Goal: Task Accomplishment & Management: Manage account settings

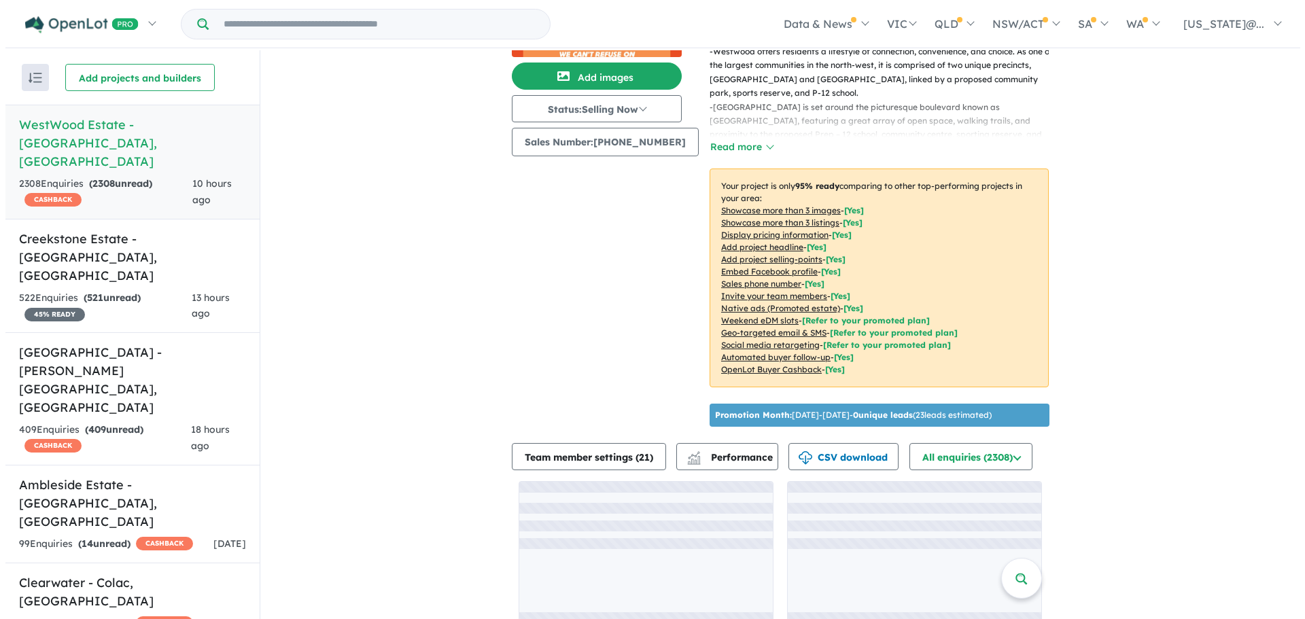
scroll to position [157, 0]
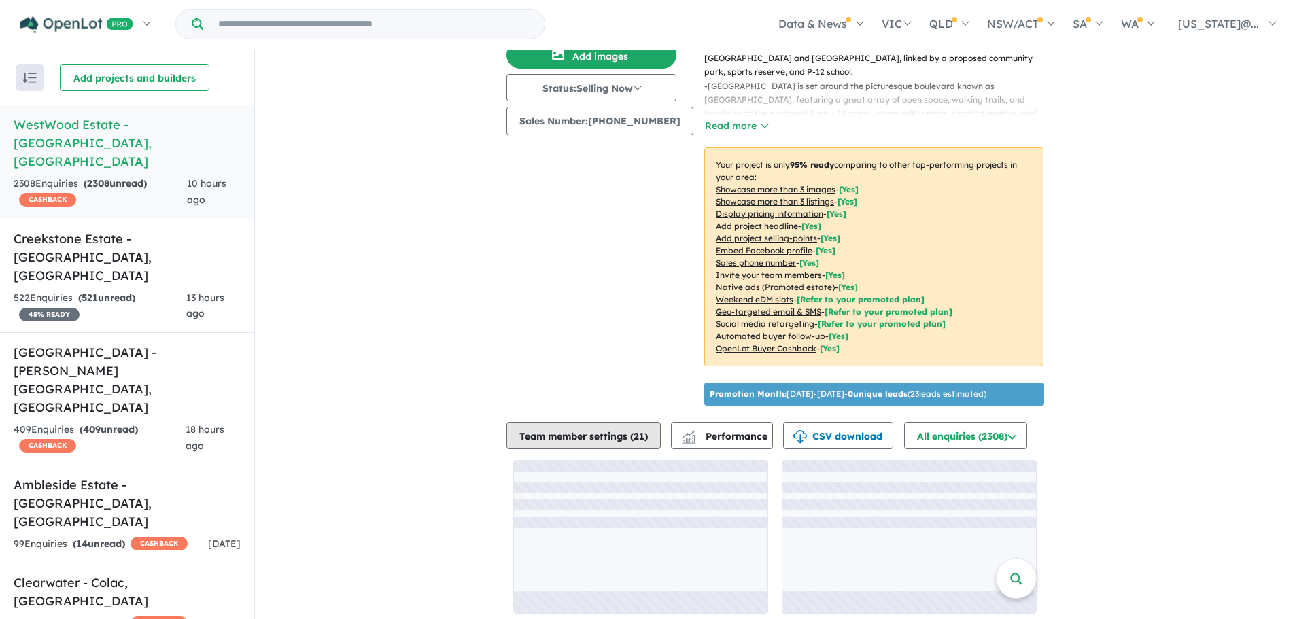
click at [622, 429] on button "Team member settings ( 21 )" at bounding box center [584, 435] width 154 height 27
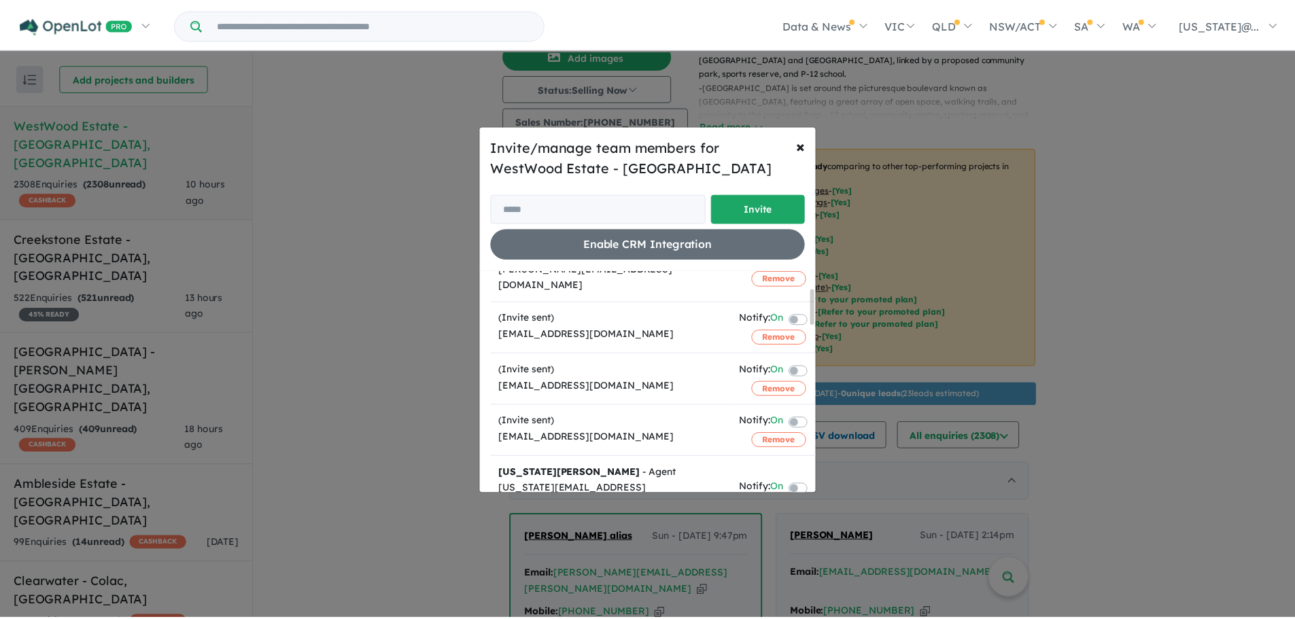
scroll to position [136, 0]
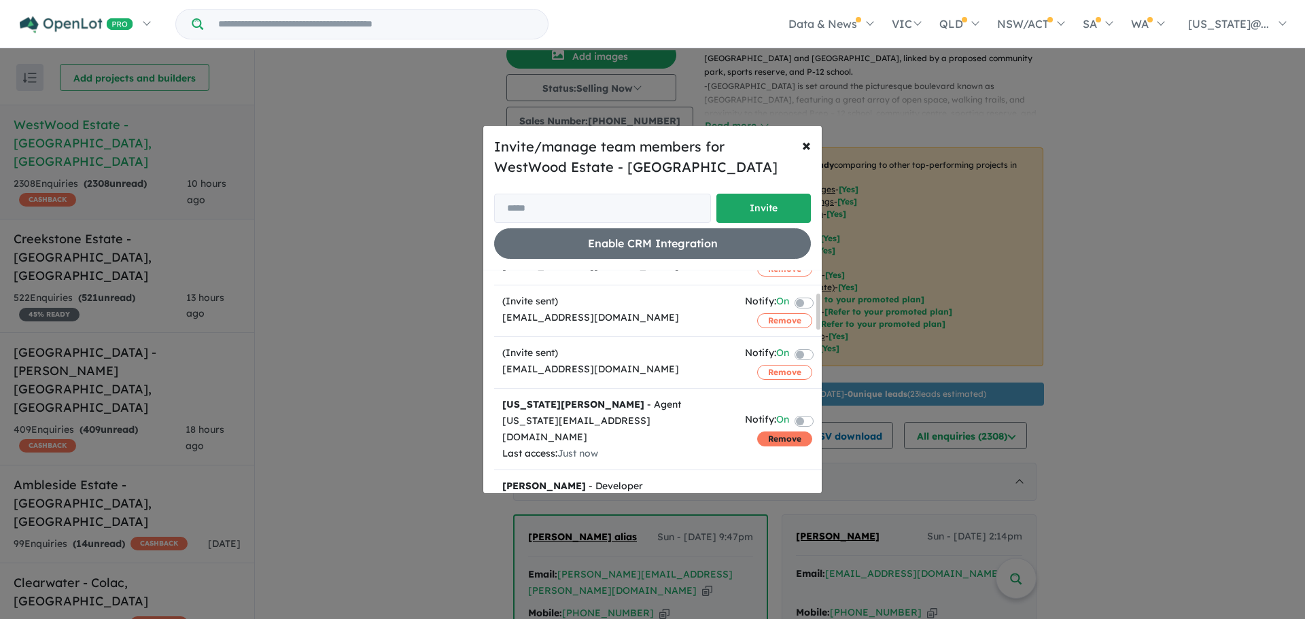
click at [762, 432] on button "Remove" at bounding box center [784, 439] width 55 height 15
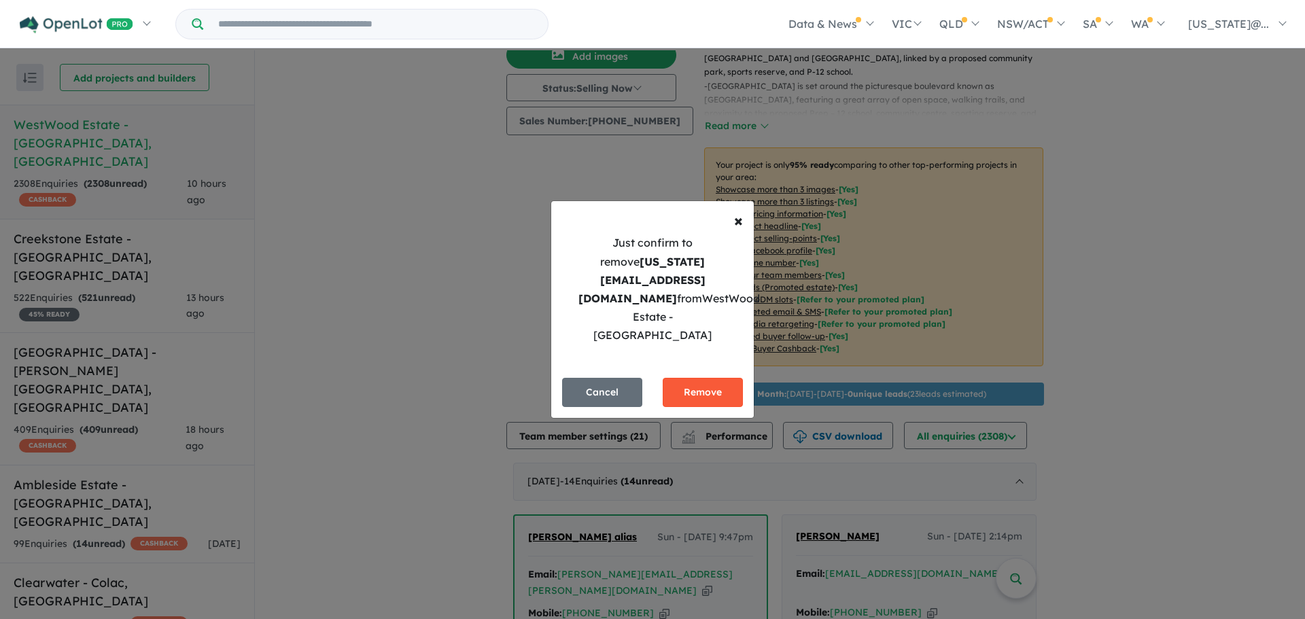
click at [712, 378] on button "Remove" at bounding box center [703, 392] width 80 height 29
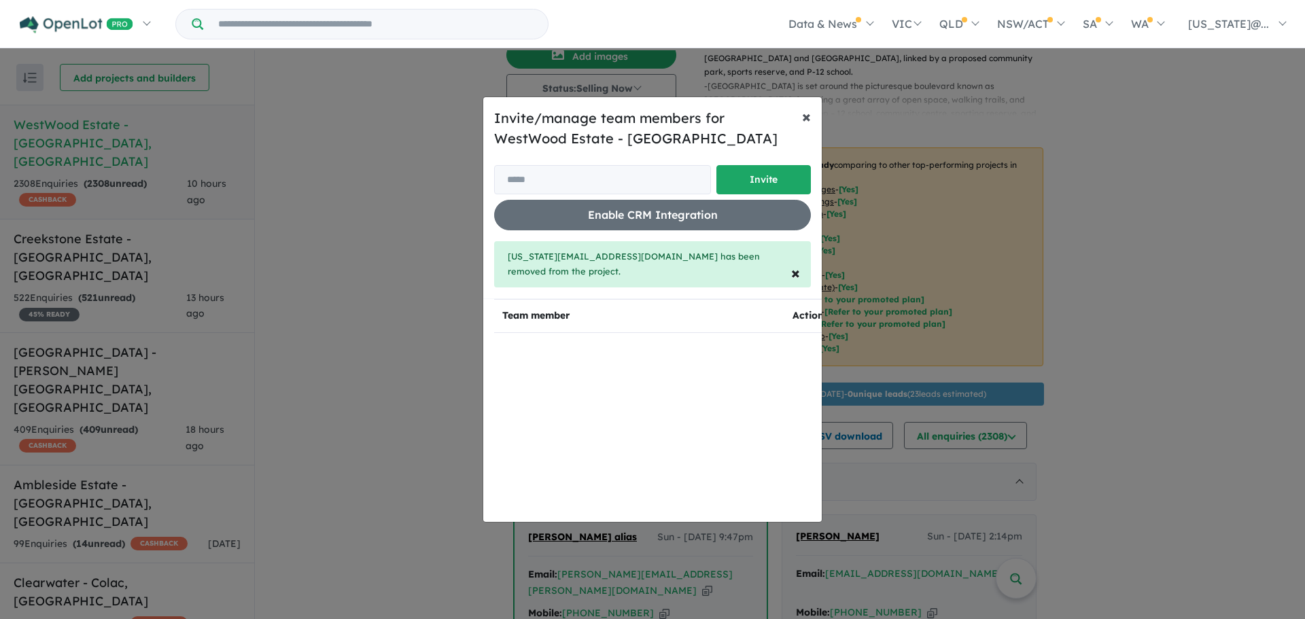
click at [802, 126] on button "× Close" at bounding box center [806, 116] width 31 height 38
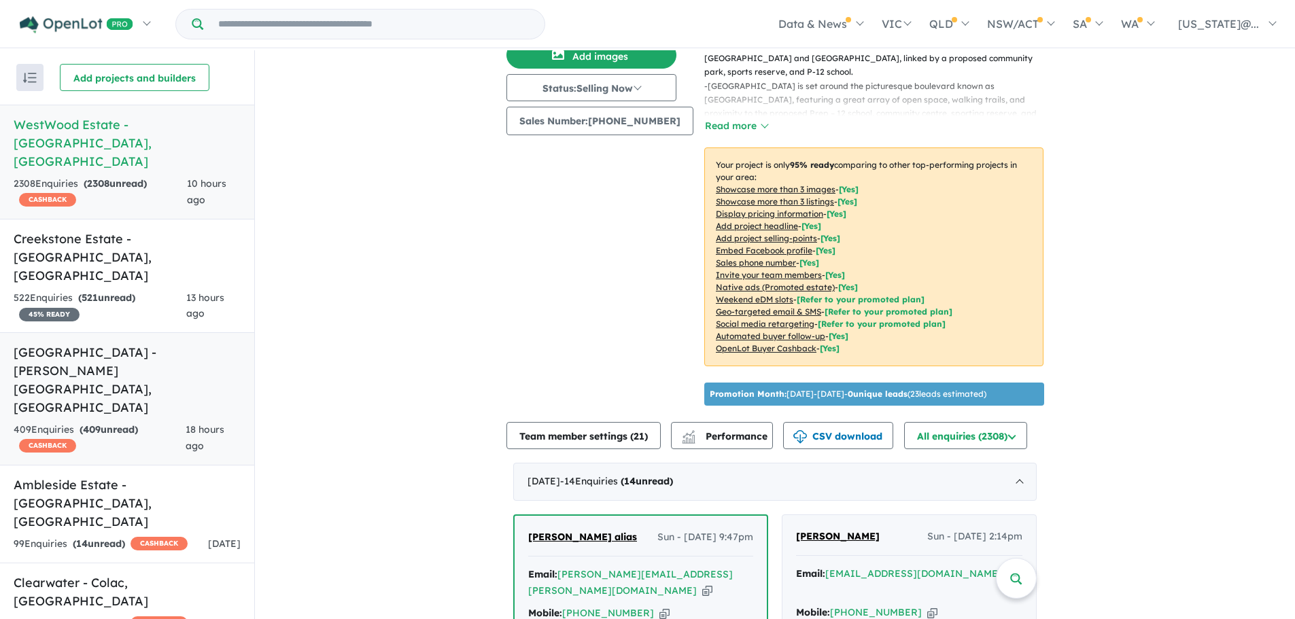
click at [138, 424] on strong "( 409 unread)" at bounding box center [109, 430] width 58 height 12
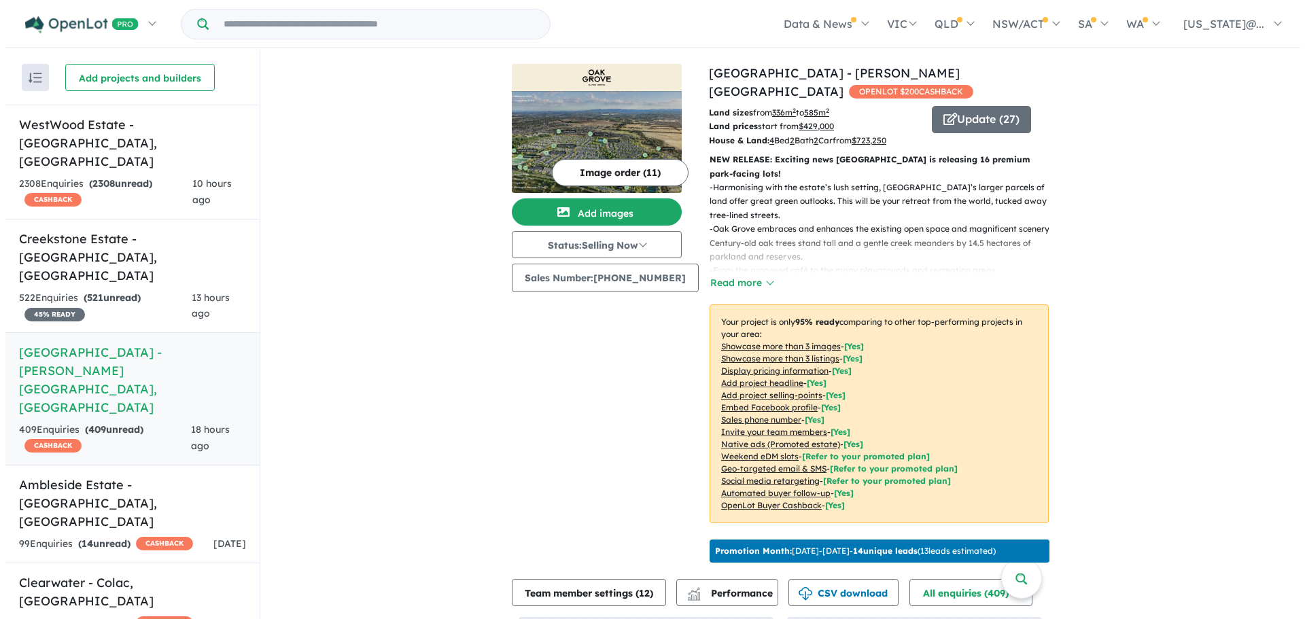
scroll to position [157, 0]
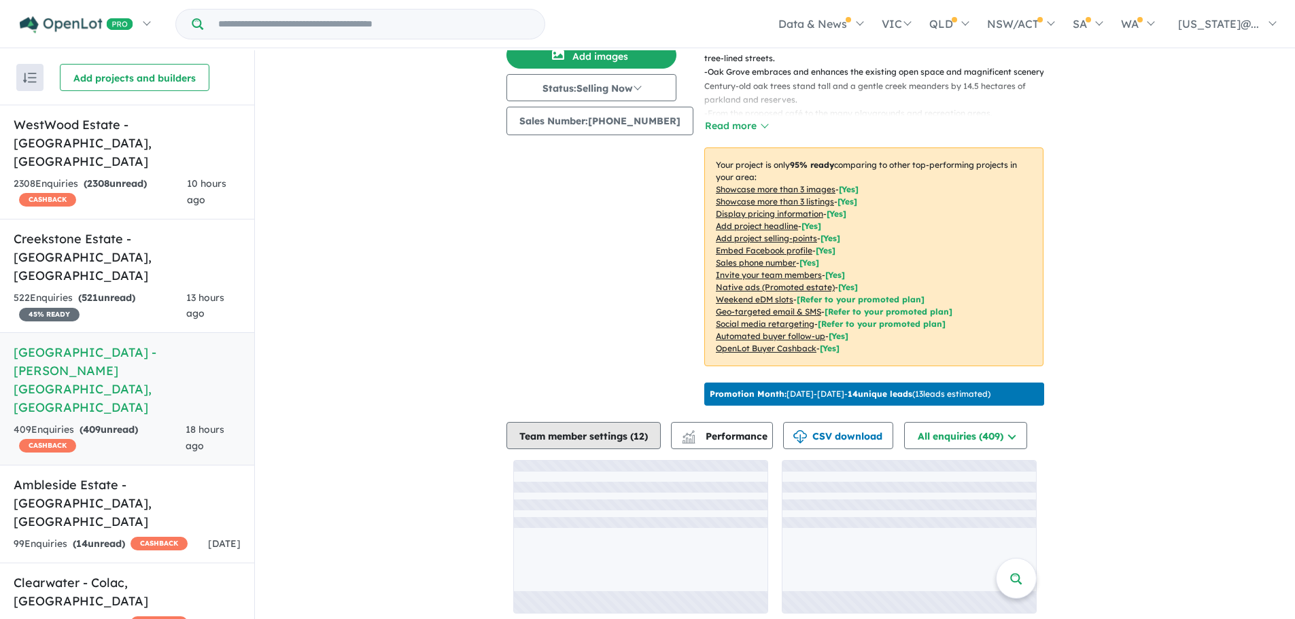
click at [632, 432] on button "Team member settings ( 12 )" at bounding box center [584, 435] width 154 height 27
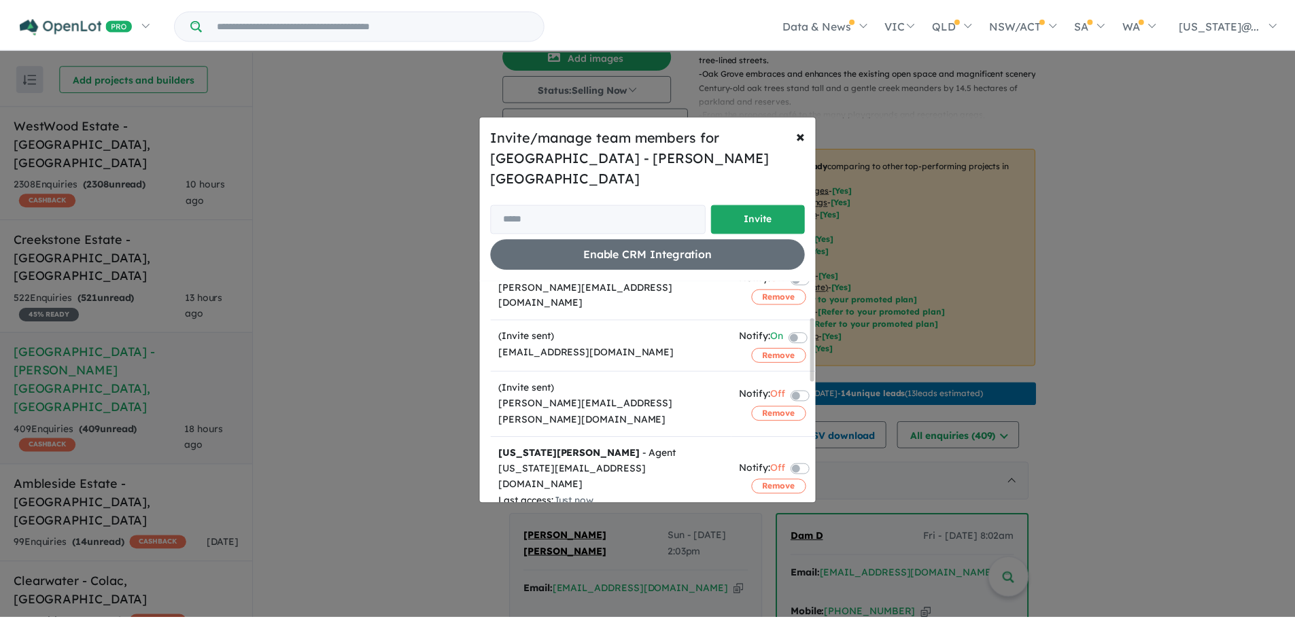
scroll to position [136, 0]
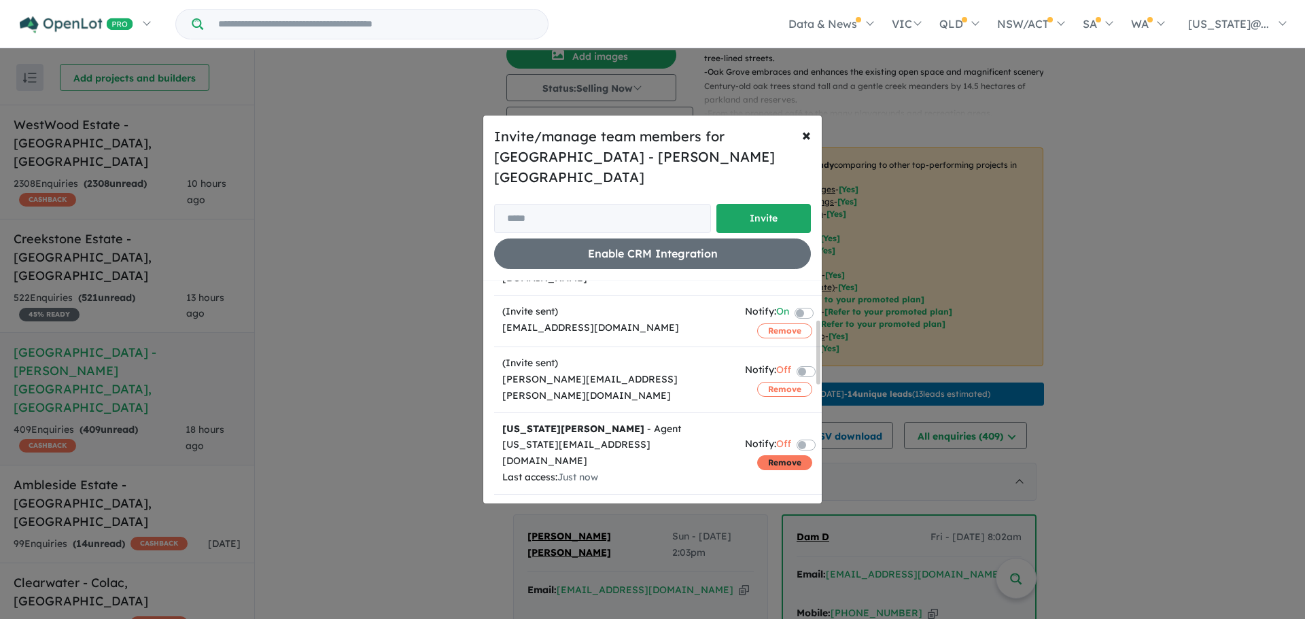
click at [779, 456] on button "Remove" at bounding box center [784, 463] width 55 height 15
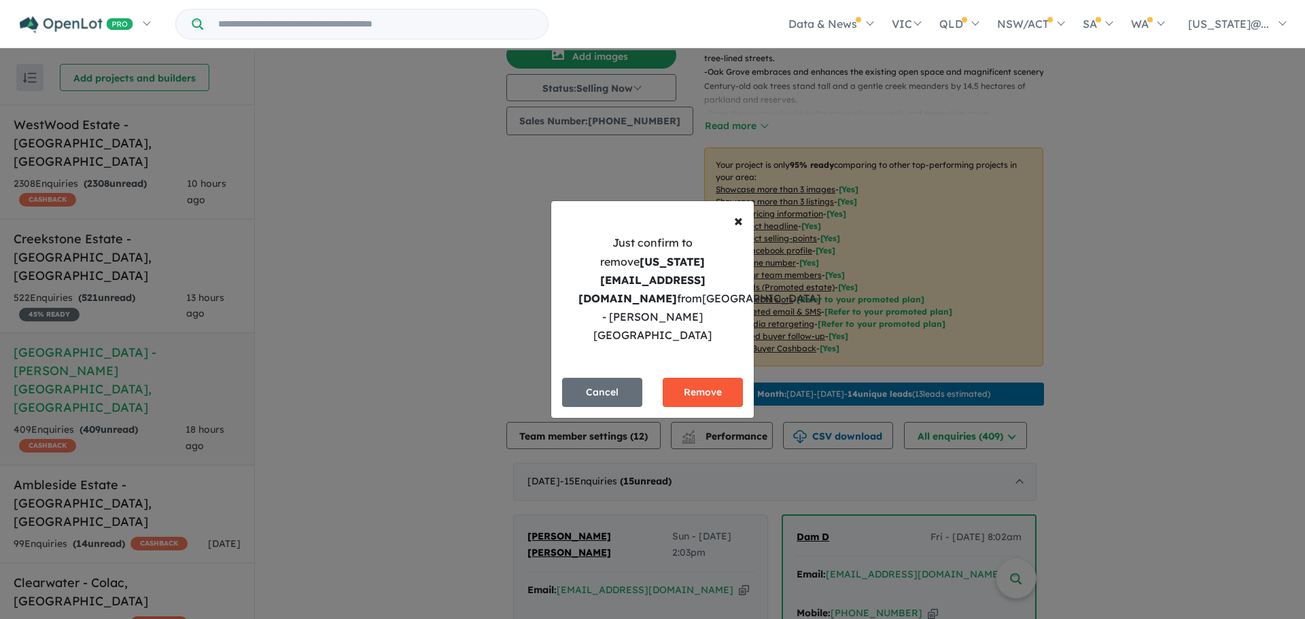
click at [713, 379] on button "Remove" at bounding box center [703, 392] width 80 height 29
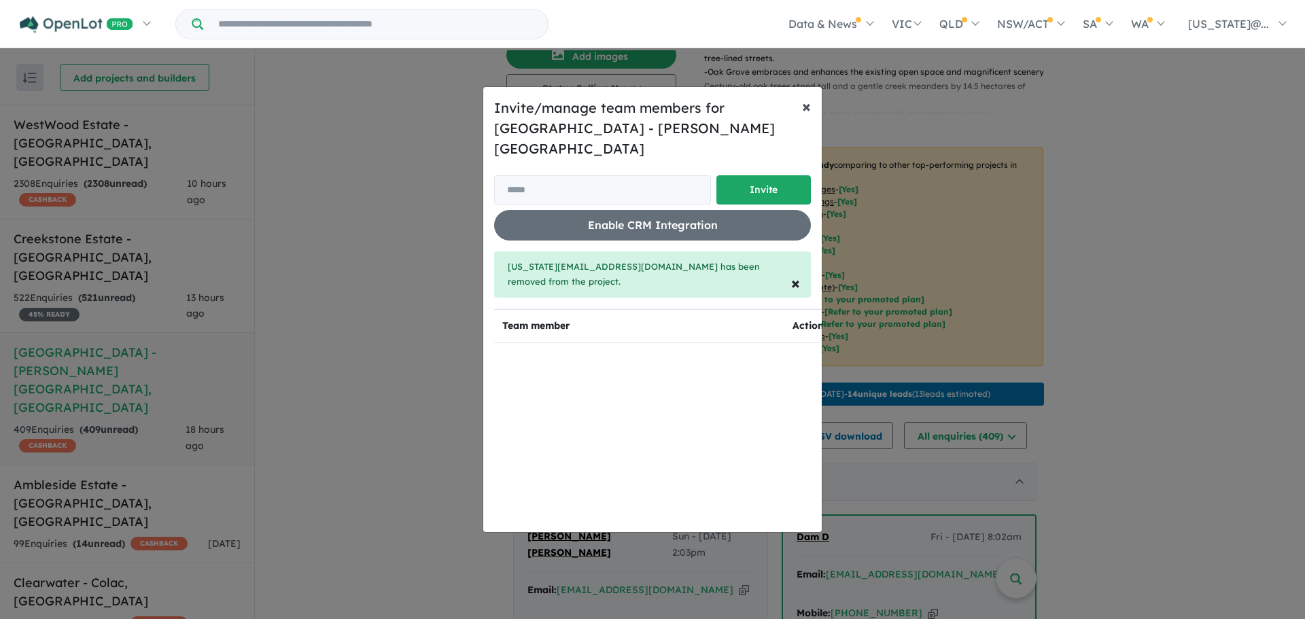
click at [800, 124] on button "× Close" at bounding box center [806, 106] width 31 height 38
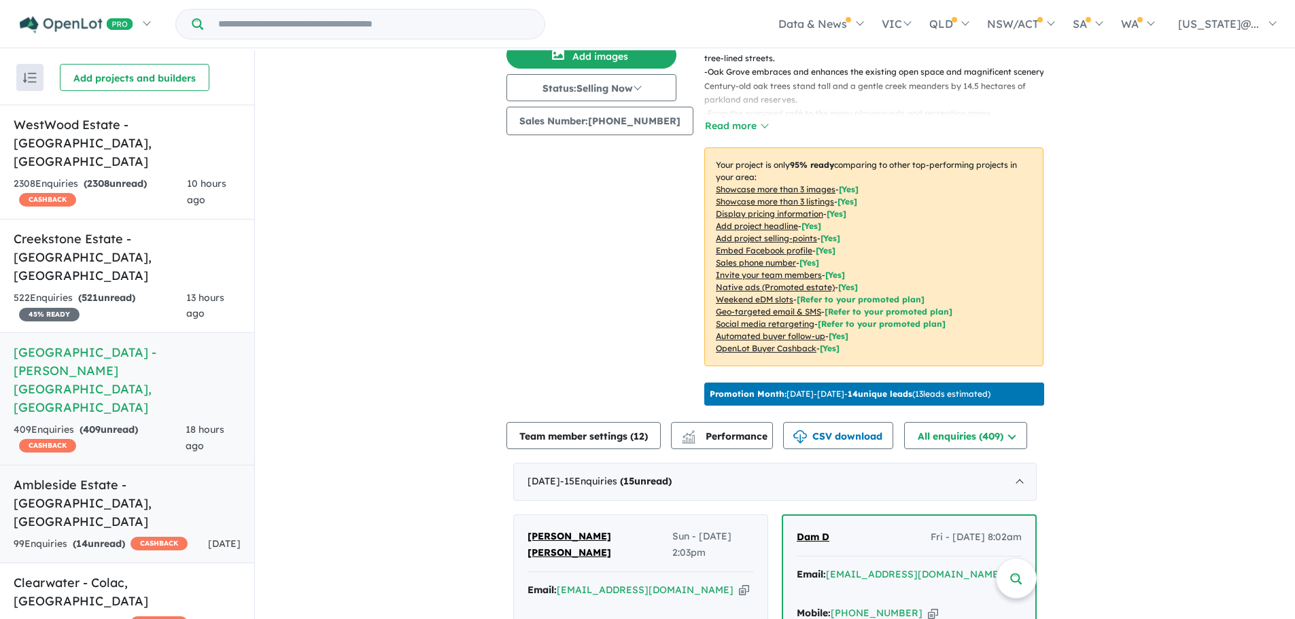
click at [144, 476] on h5 "Ambleside Estate - [GEOGRAPHIC_DATA][PERSON_NAME][GEOGRAPHIC_DATA]" at bounding box center [127, 503] width 227 height 55
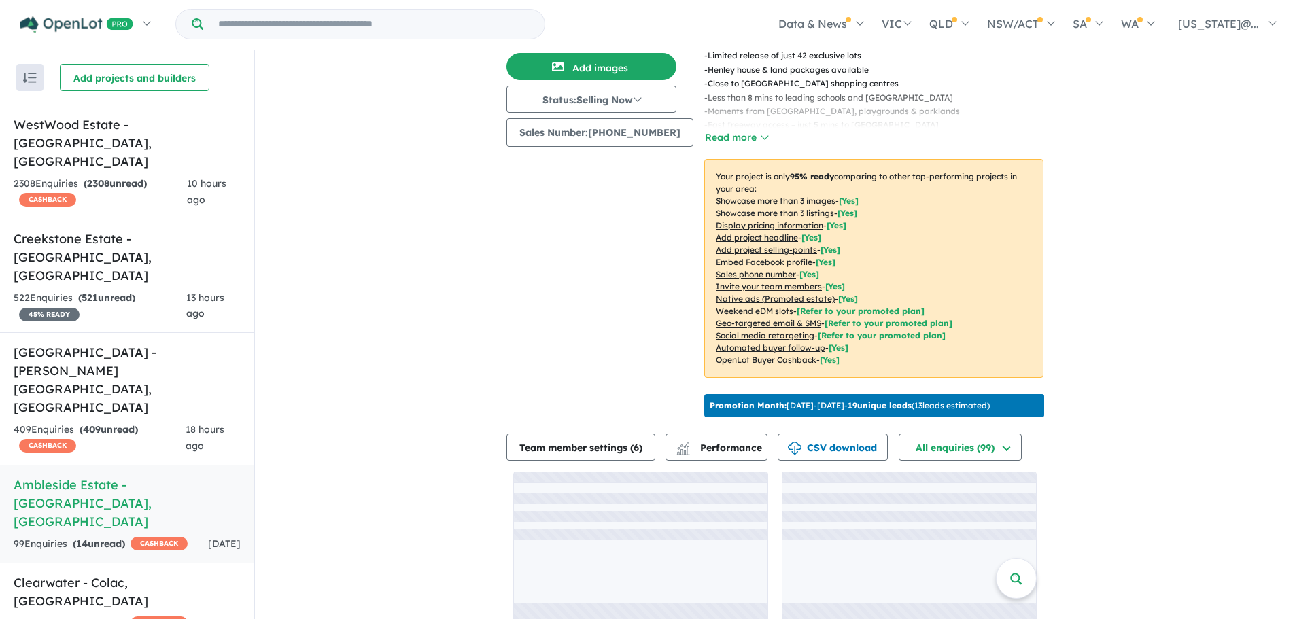
scroll to position [157, 0]
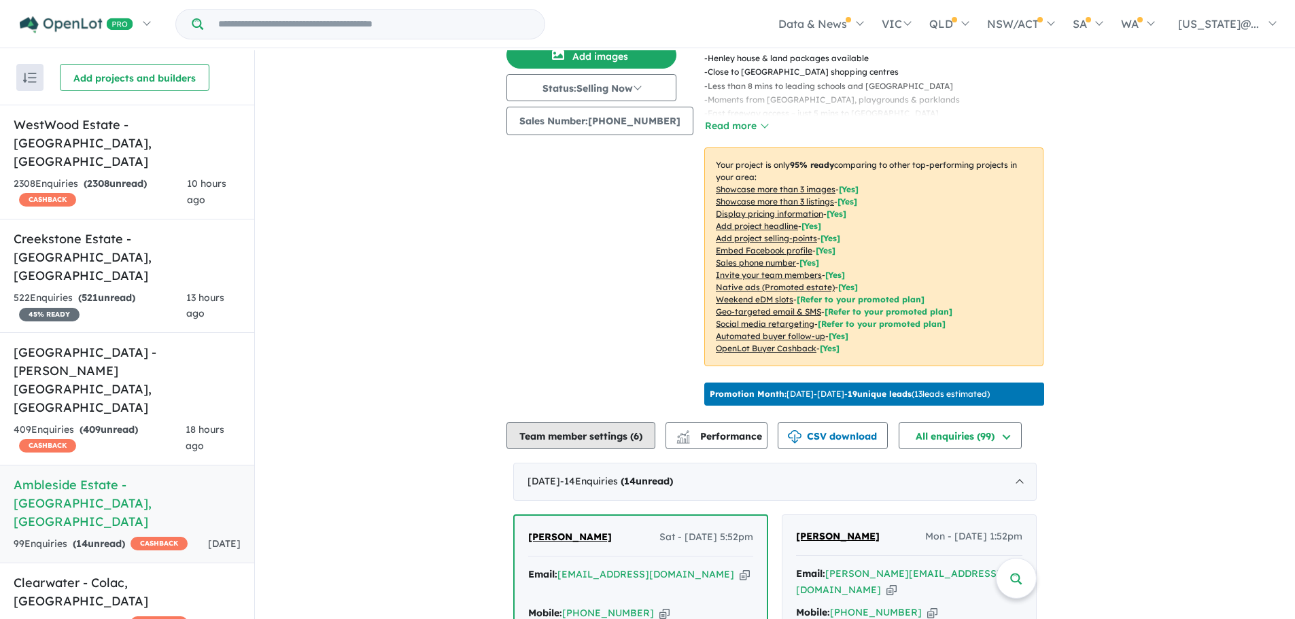
click at [621, 430] on button "Team member settings ( 6 )" at bounding box center [581, 435] width 149 height 27
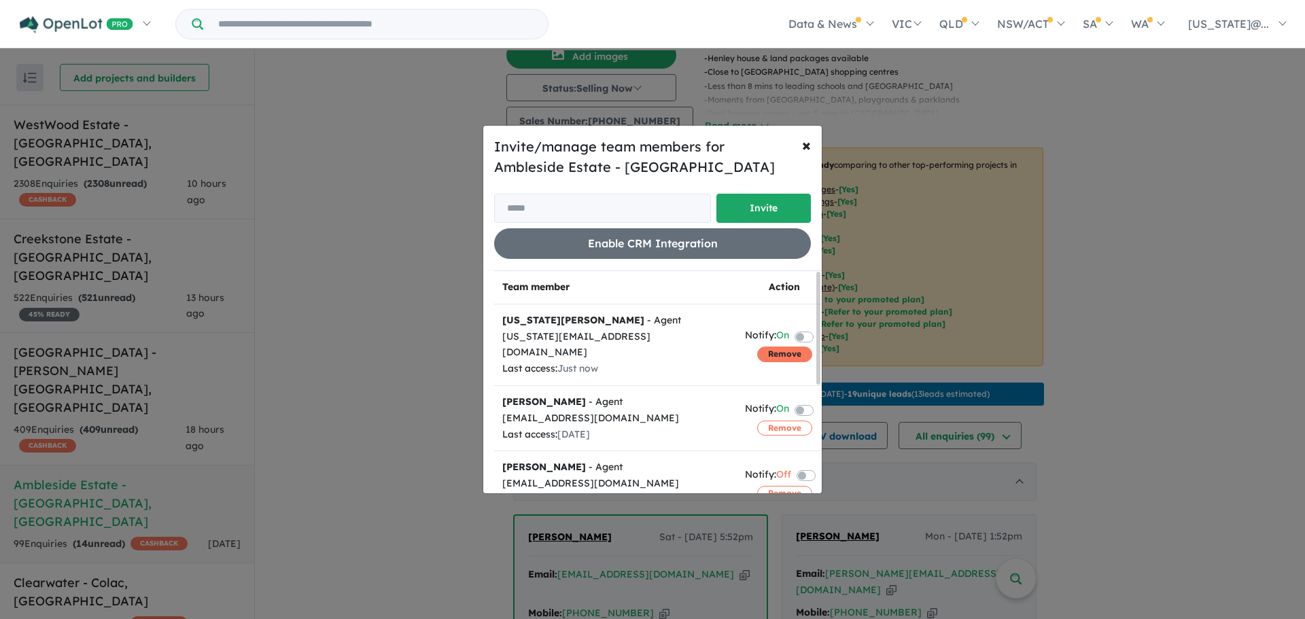
click at [766, 350] on button "Remove" at bounding box center [784, 354] width 55 height 15
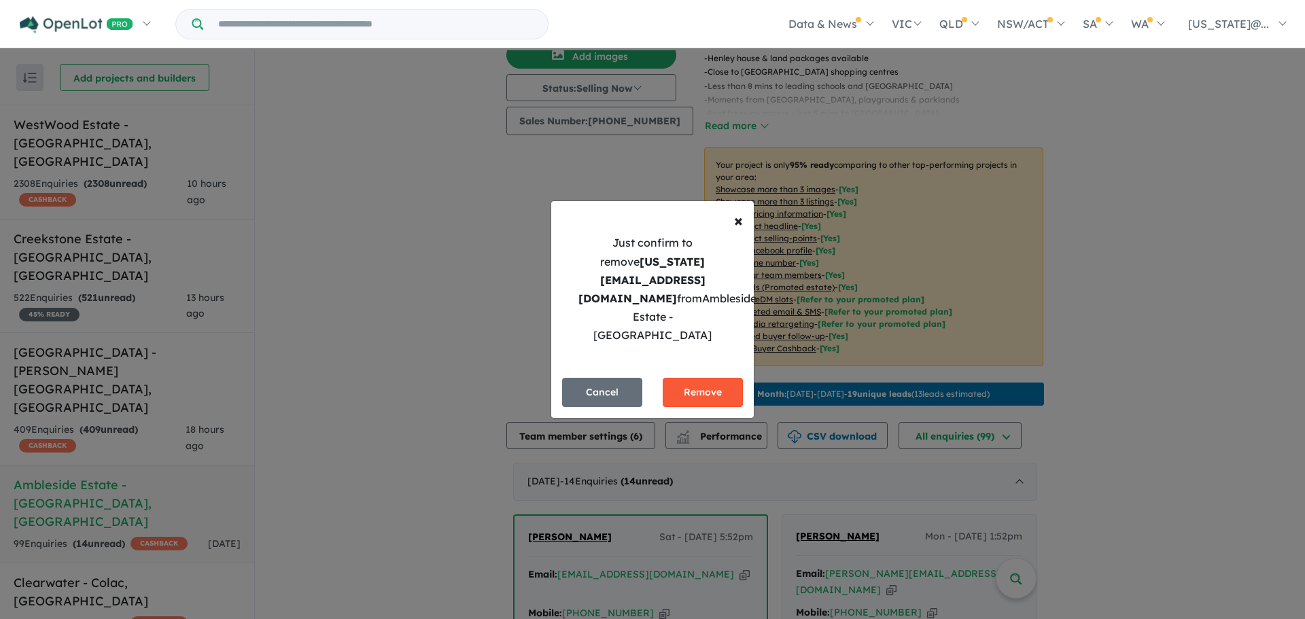
click at [699, 378] on button "Remove" at bounding box center [703, 392] width 80 height 29
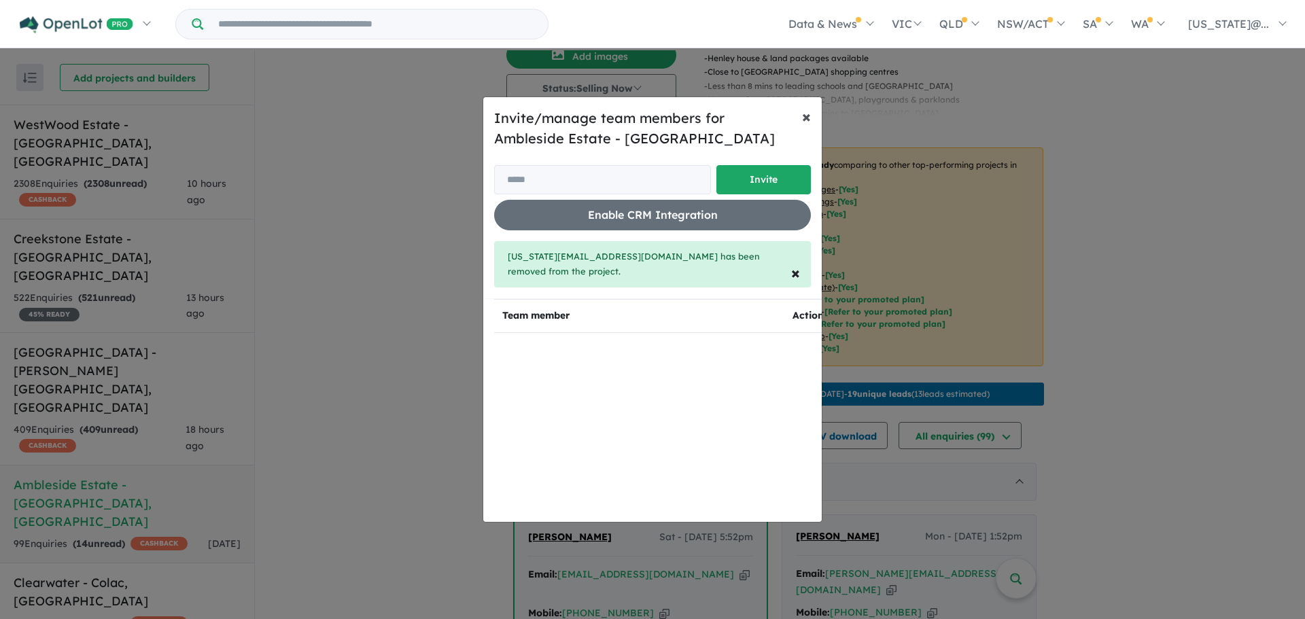
click at [802, 123] on button "× Close" at bounding box center [806, 116] width 31 height 38
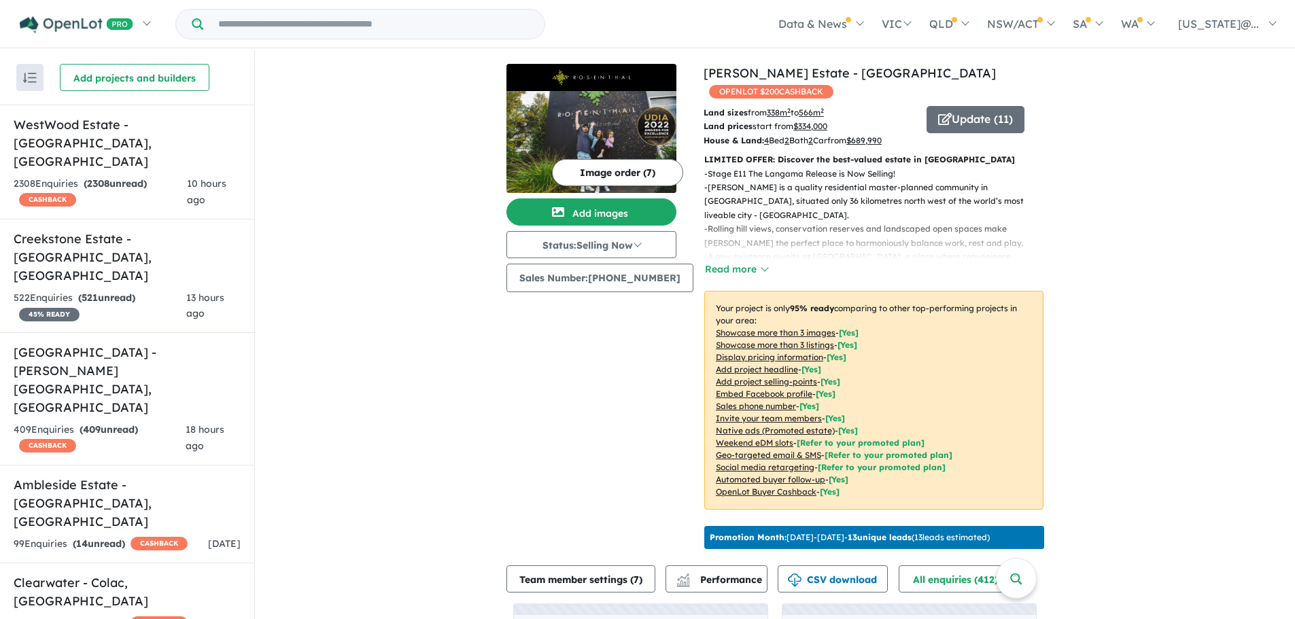
scroll to position [136, 0]
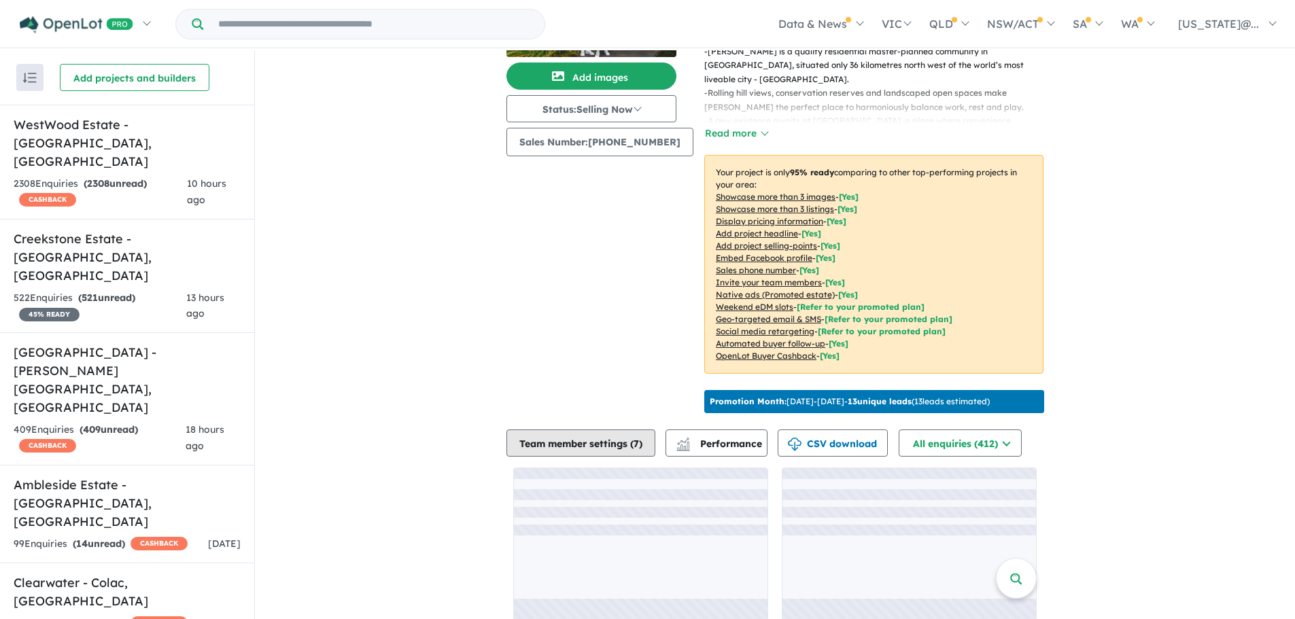
click at [636, 436] on button "Team member settings ( 7 )" at bounding box center [581, 443] width 149 height 27
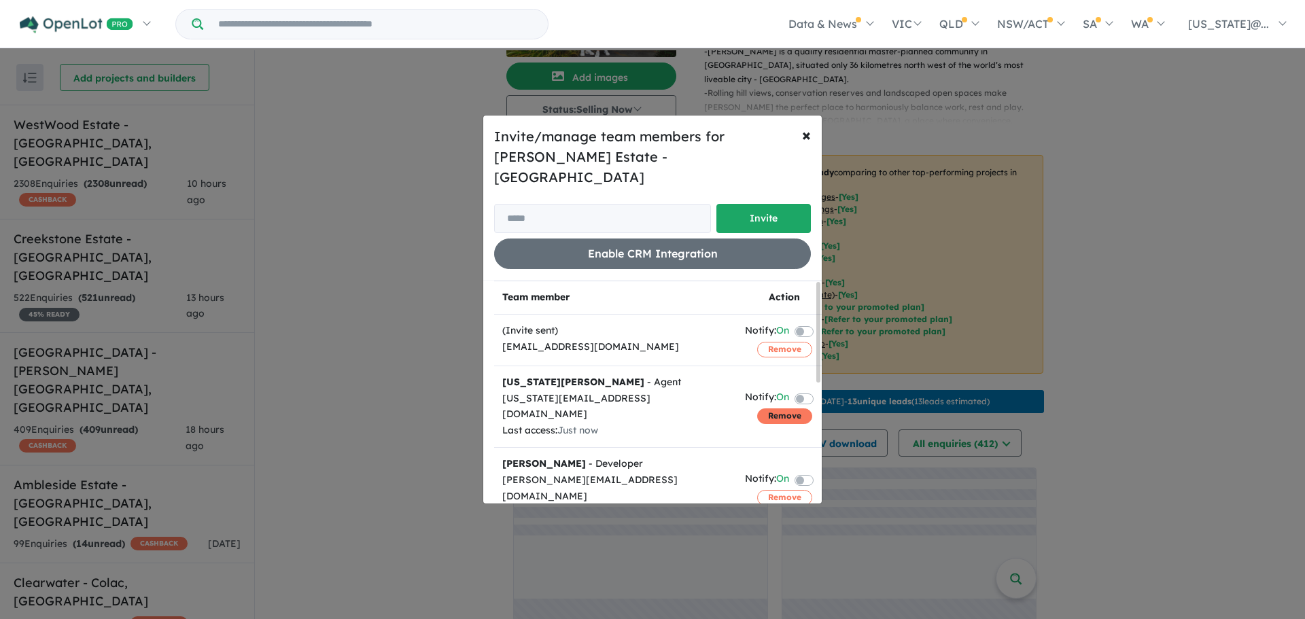
click at [764, 409] on button "Remove" at bounding box center [784, 416] width 55 height 15
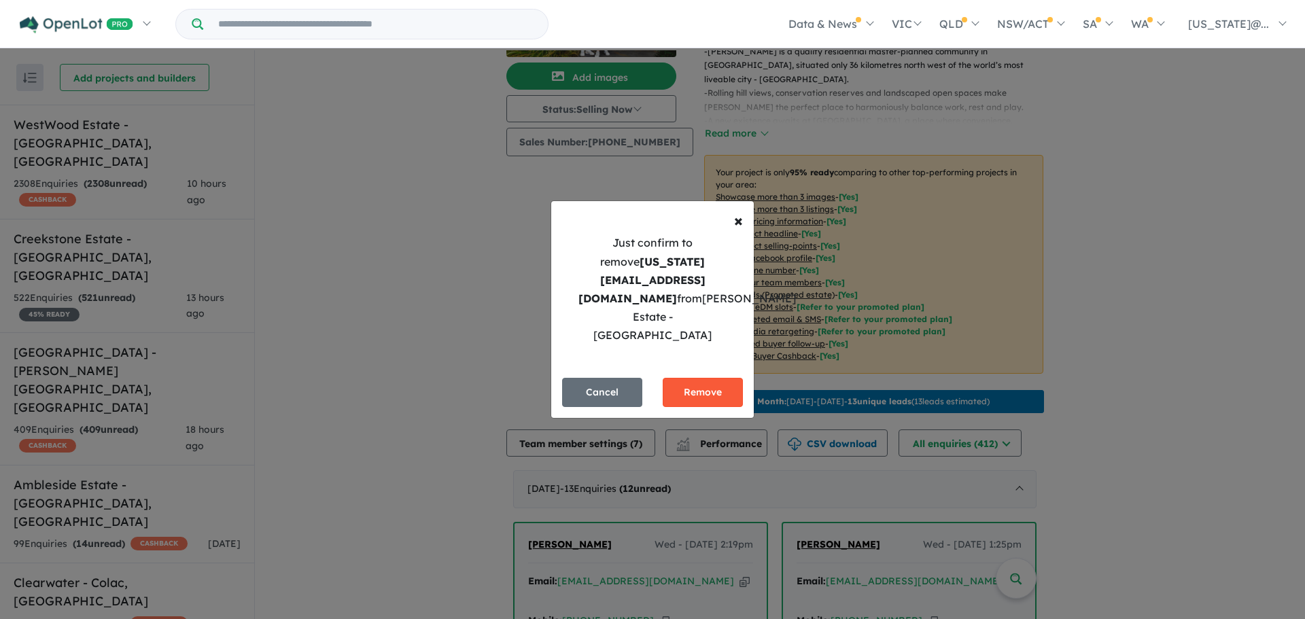
click at [716, 378] on button "Remove" at bounding box center [703, 392] width 80 height 29
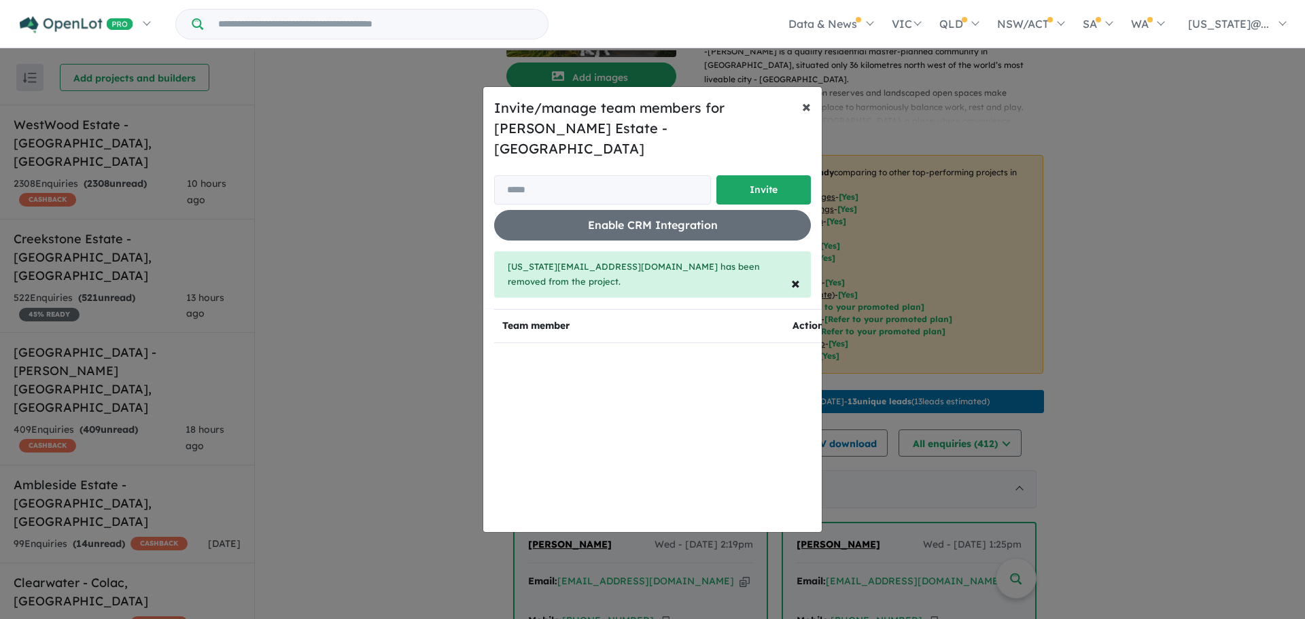
click at [801, 121] on button "× Close" at bounding box center [806, 106] width 31 height 38
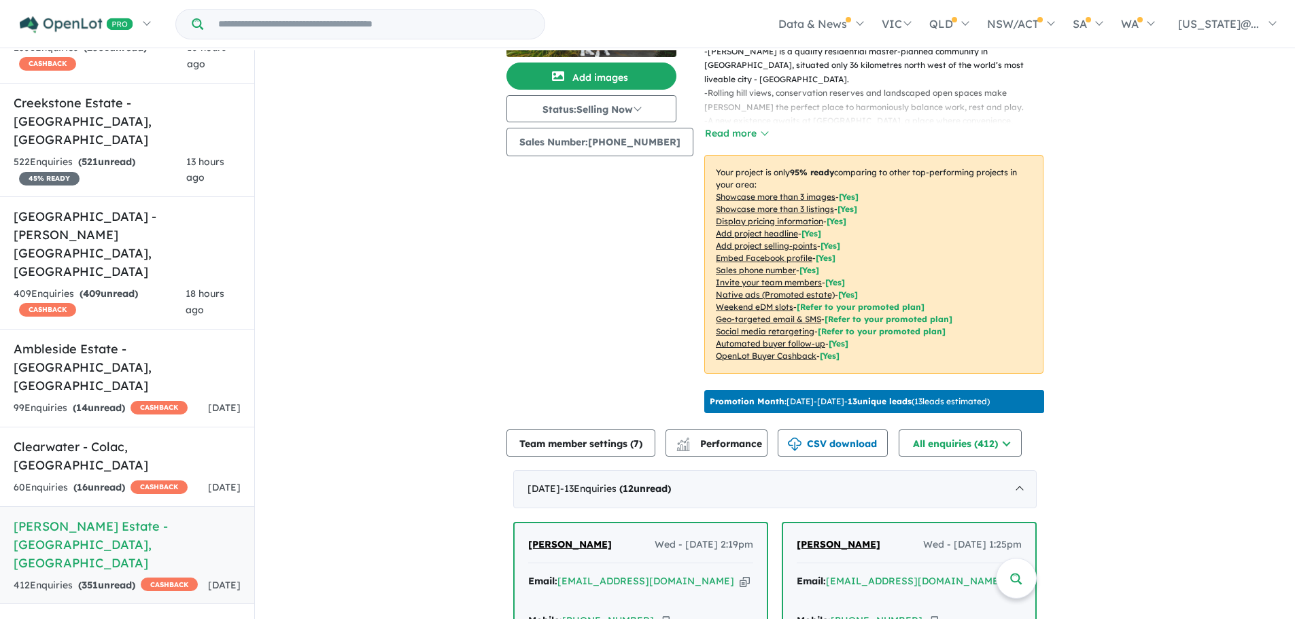
scroll to position [272, 0]
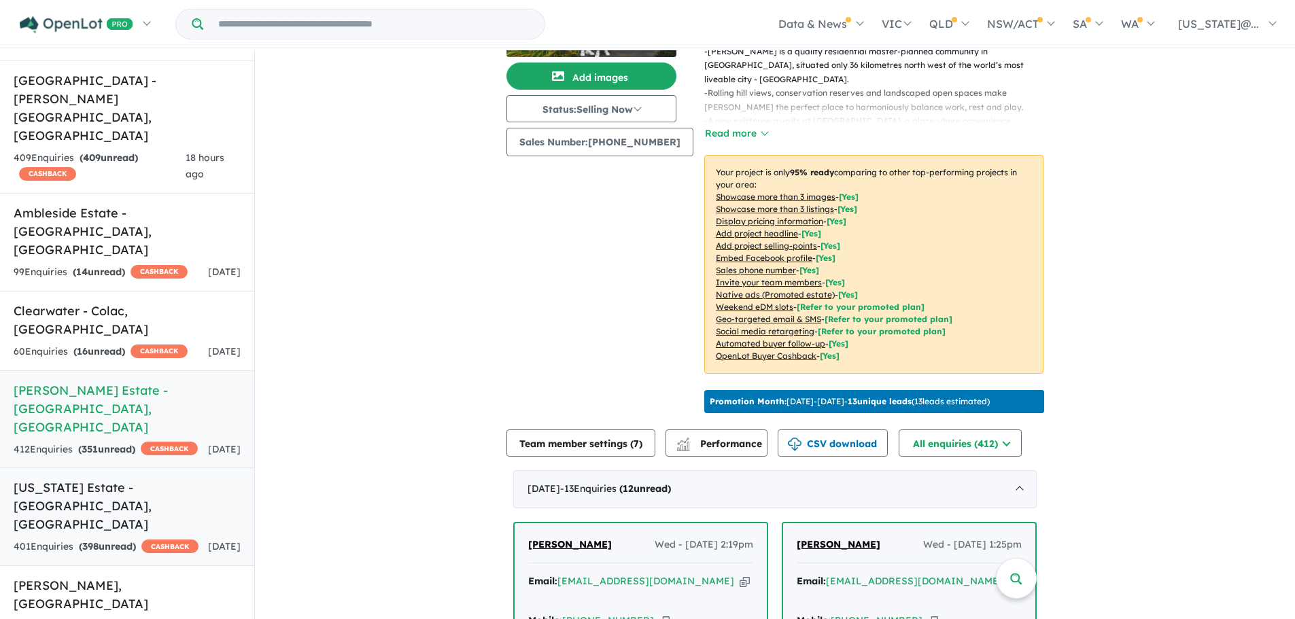
click at [118, 539] on div "401 Enquir ies ( 398 unread) CASHBACK" at bounding box center [106, 547] width 185 height 16
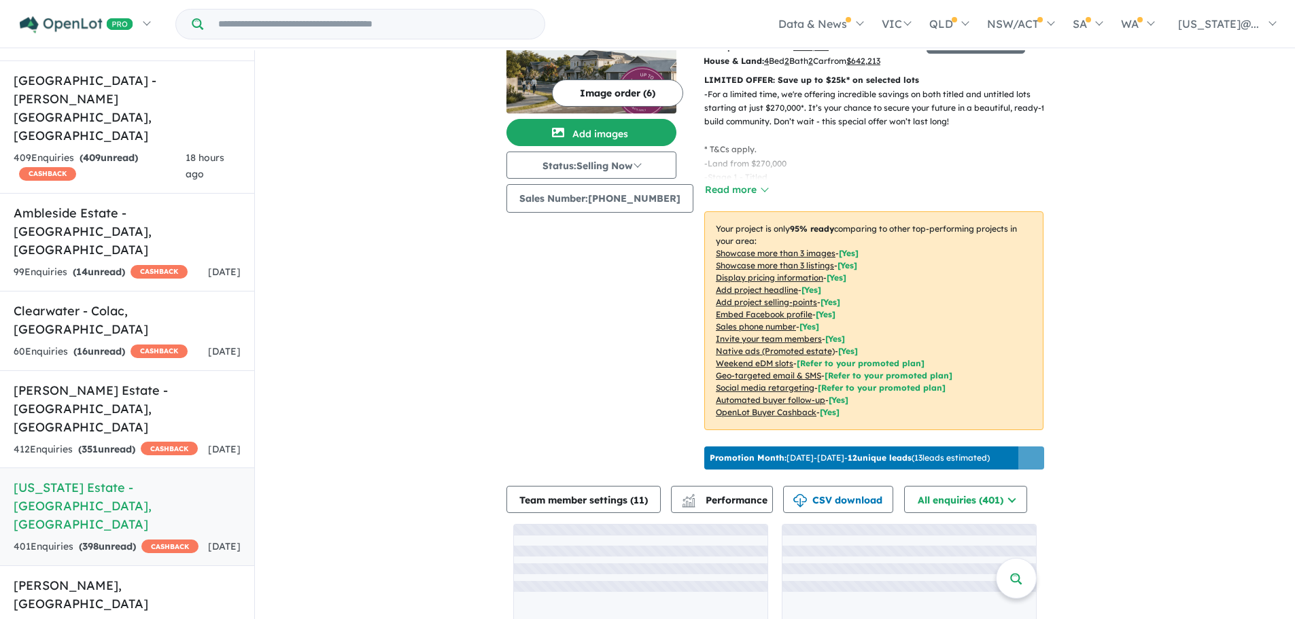
scroll to position [136, 0]
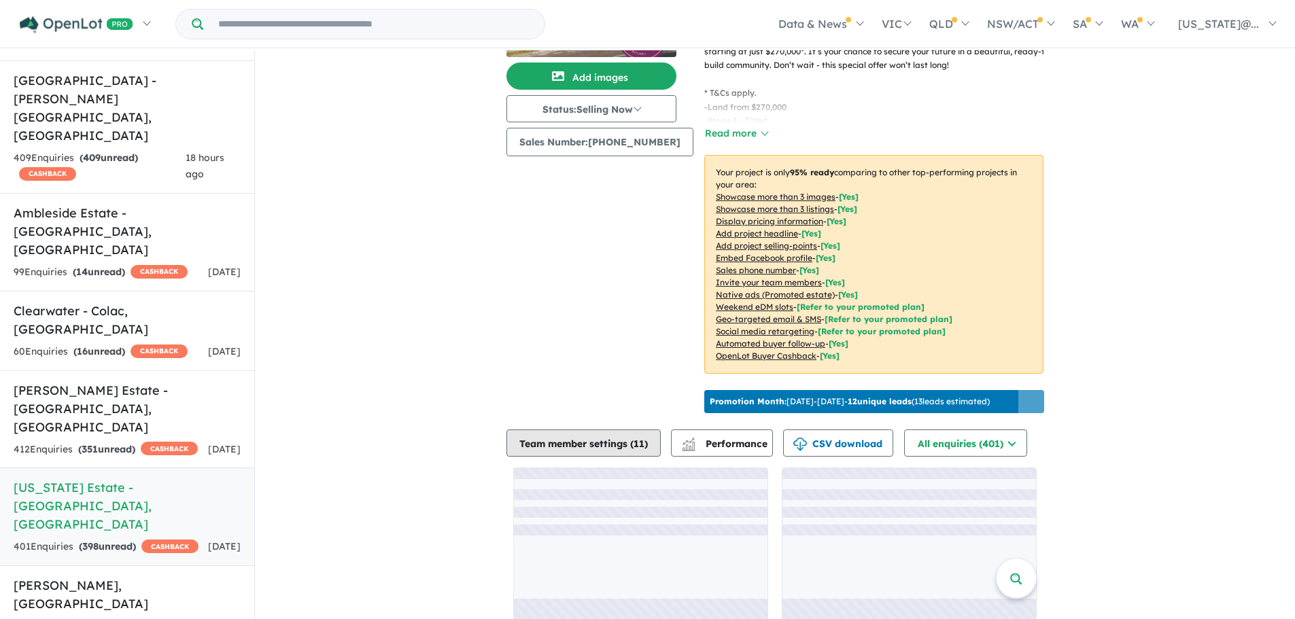
click at [593, 433] on button "Team member settings ( 11 )" at bounding box center [584, 443] width 154 height 27
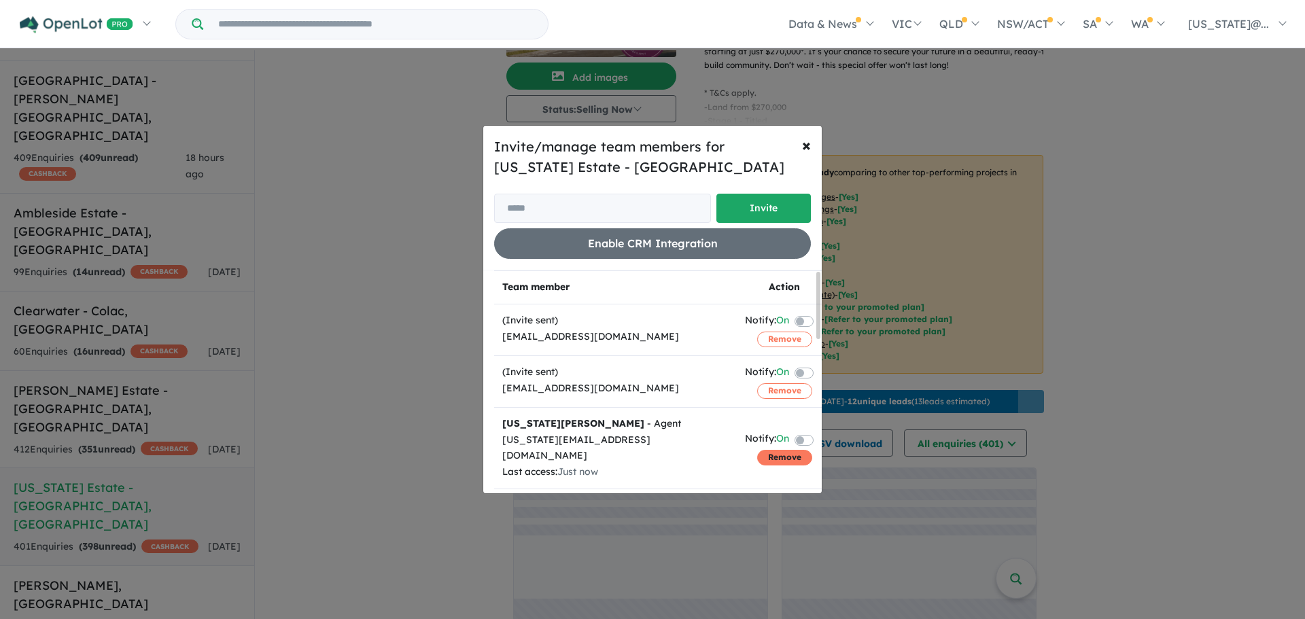
click at [770, 456] on button "Remove" at bounding box center [784, 457] width 55 height 15
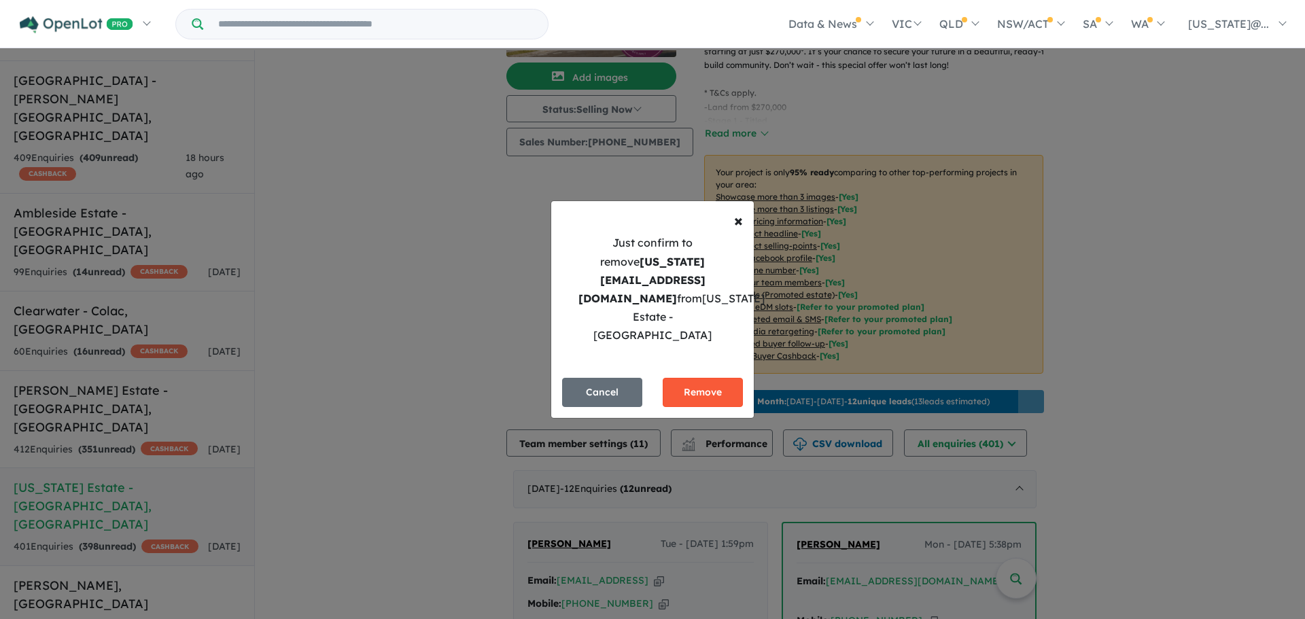
click at [717, 381] on button "Remove" at bounding box center [703, 392] width 80 height 29
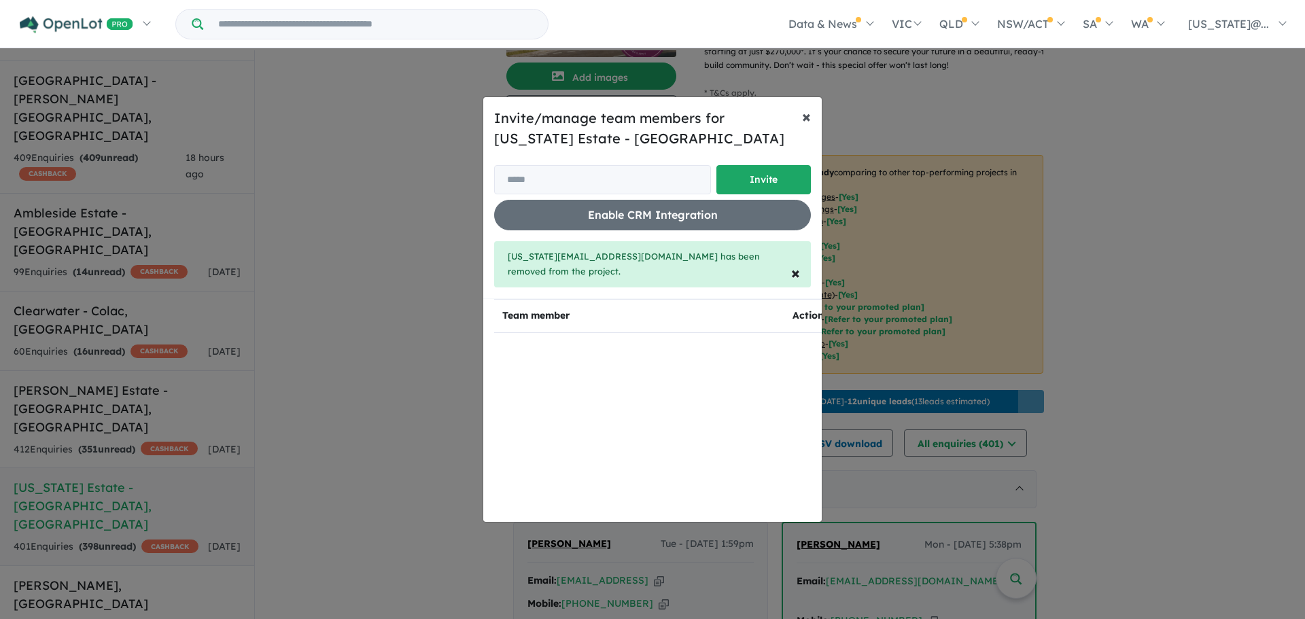
click at [805, 122] on span "×" at bounding box center [806, 116] width 9 height 20
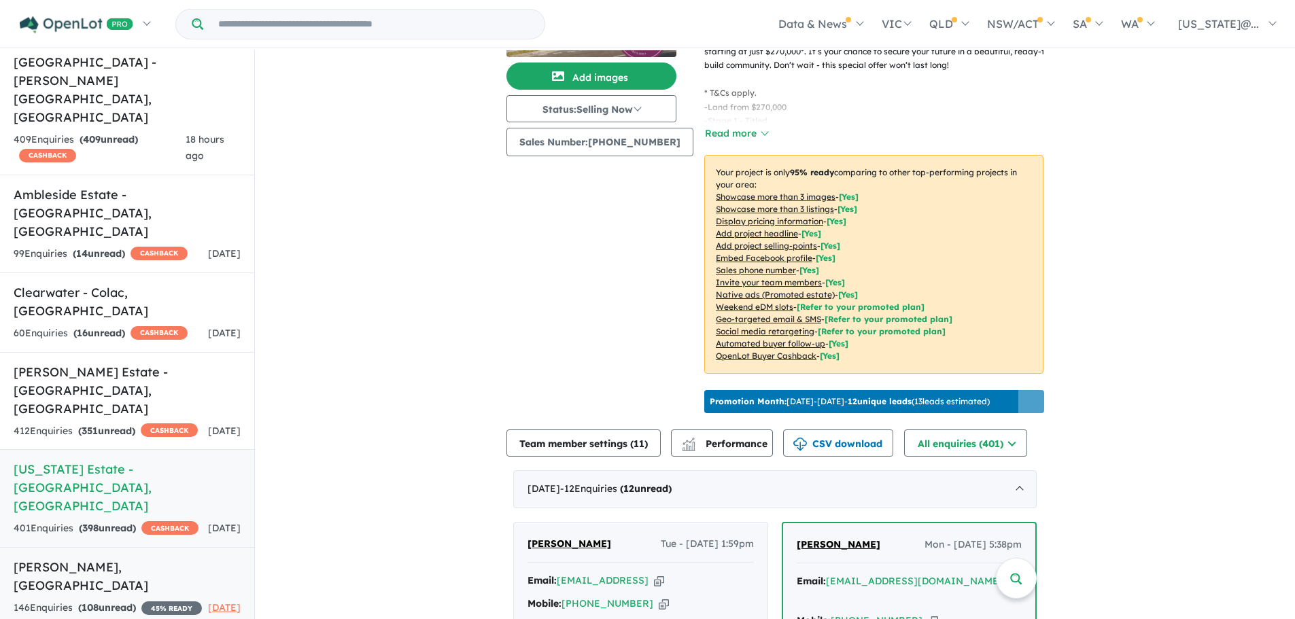
scroll to position [272, 0]
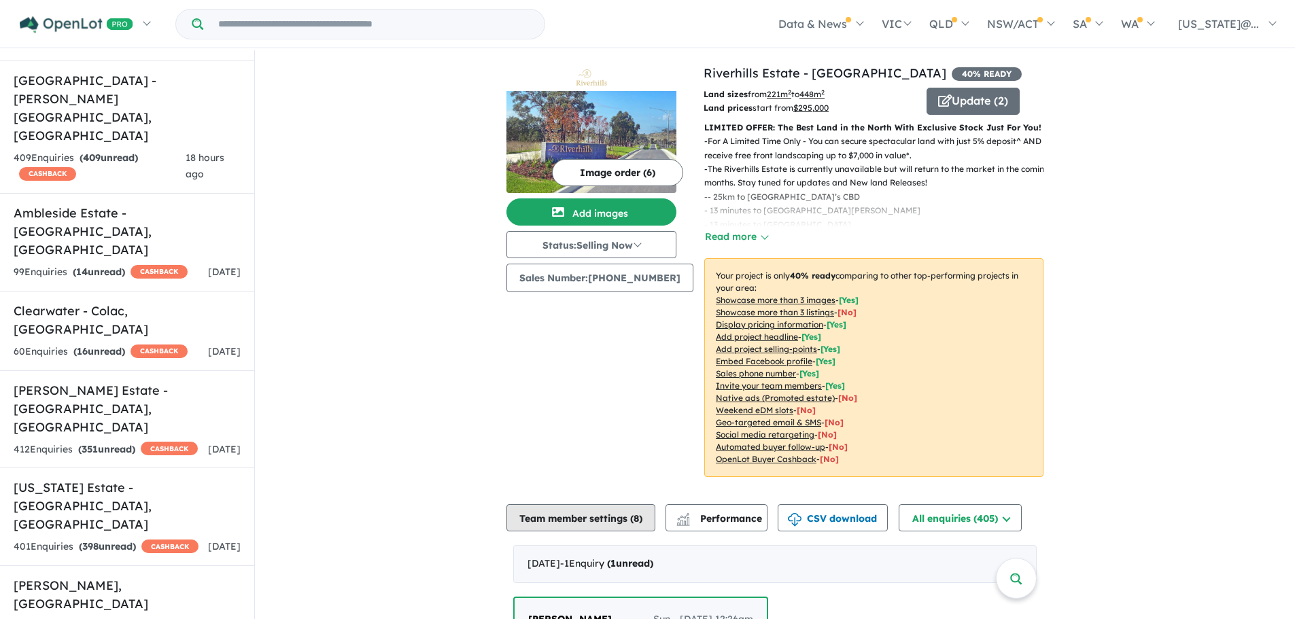
click at [627, 529] on button "Team member settings ( 8 )" at bounding box center [581, 518] width 149 height 27
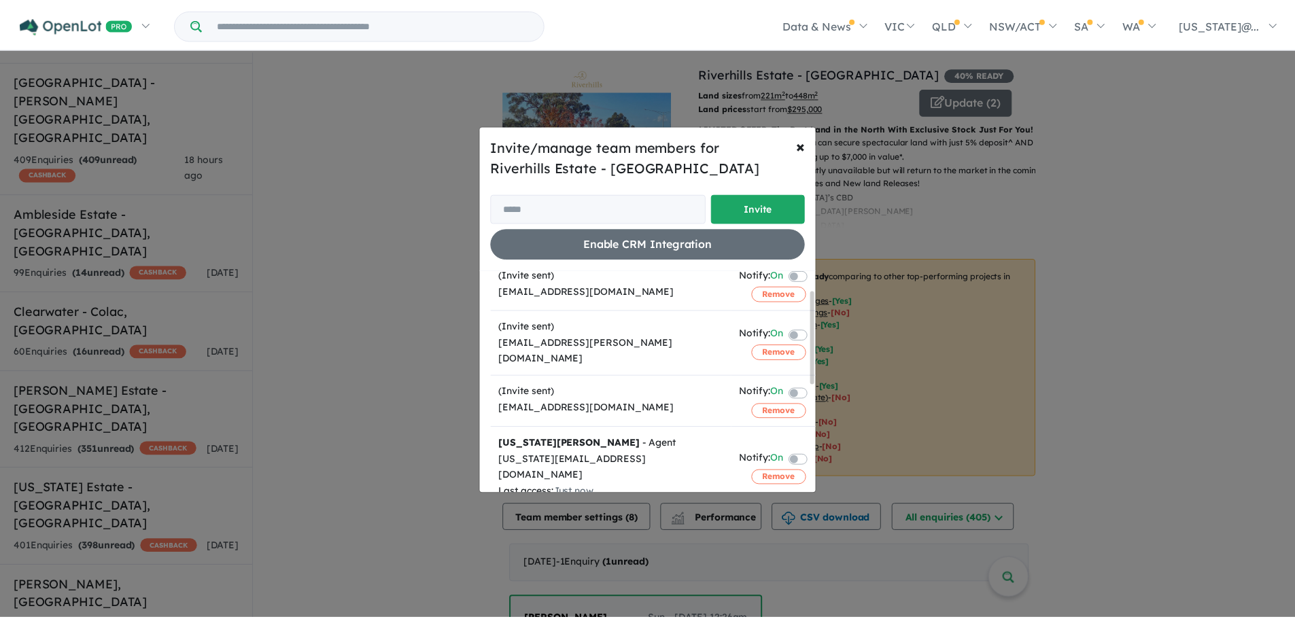
scroll to position [68, 0]
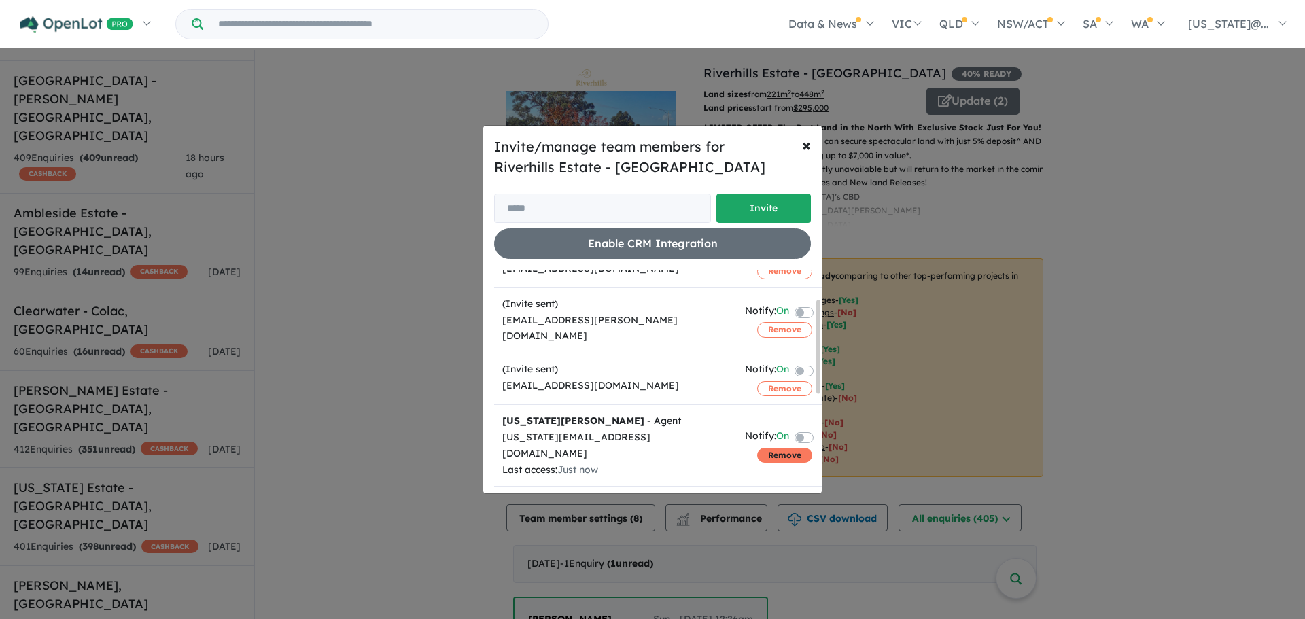
click at [760, 448] on button "Remove" at bounding box center [784, 455] width 55 height 15
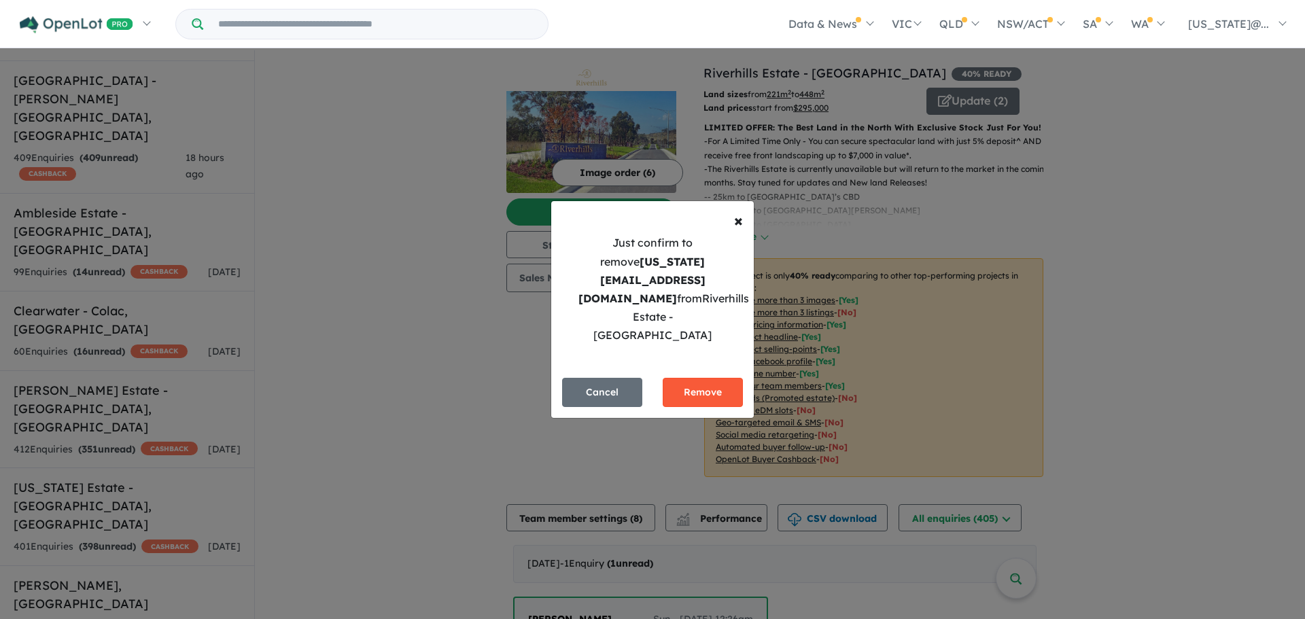
click at [710, 378] on button "Remove" at bounding box center [703, 392] width 80 height 29
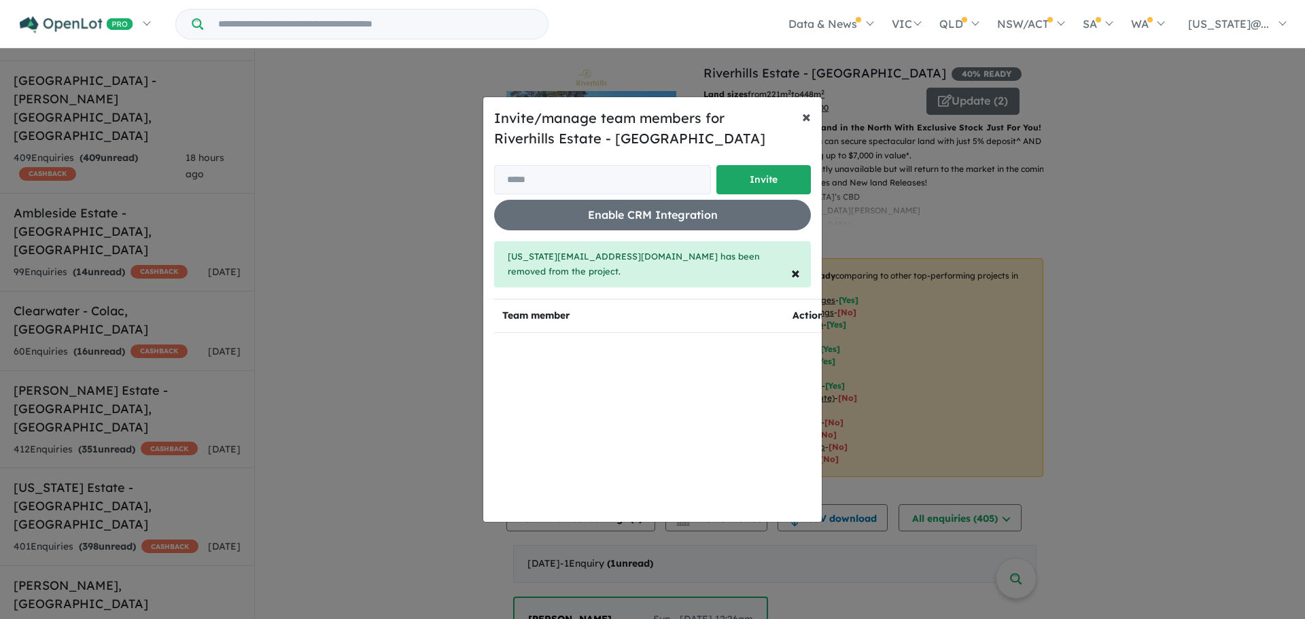
click at [808, 117] on span "×" at bounding box center [806, 116] width 9 height 20
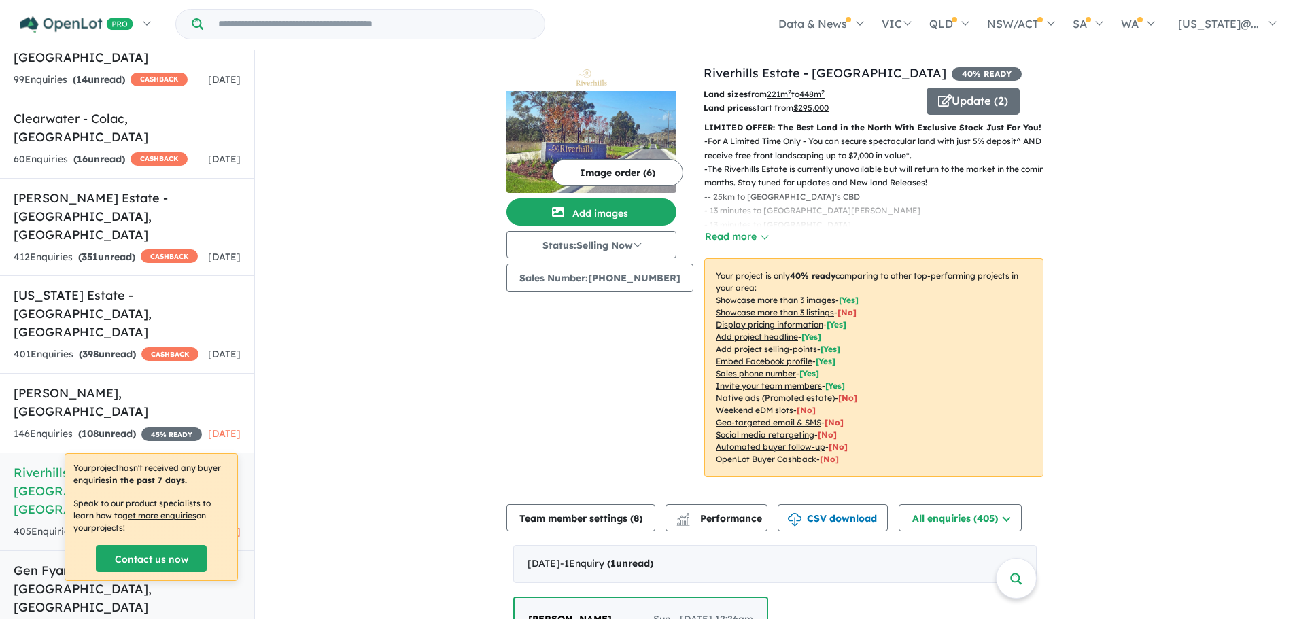
scroll to position [476, 0]
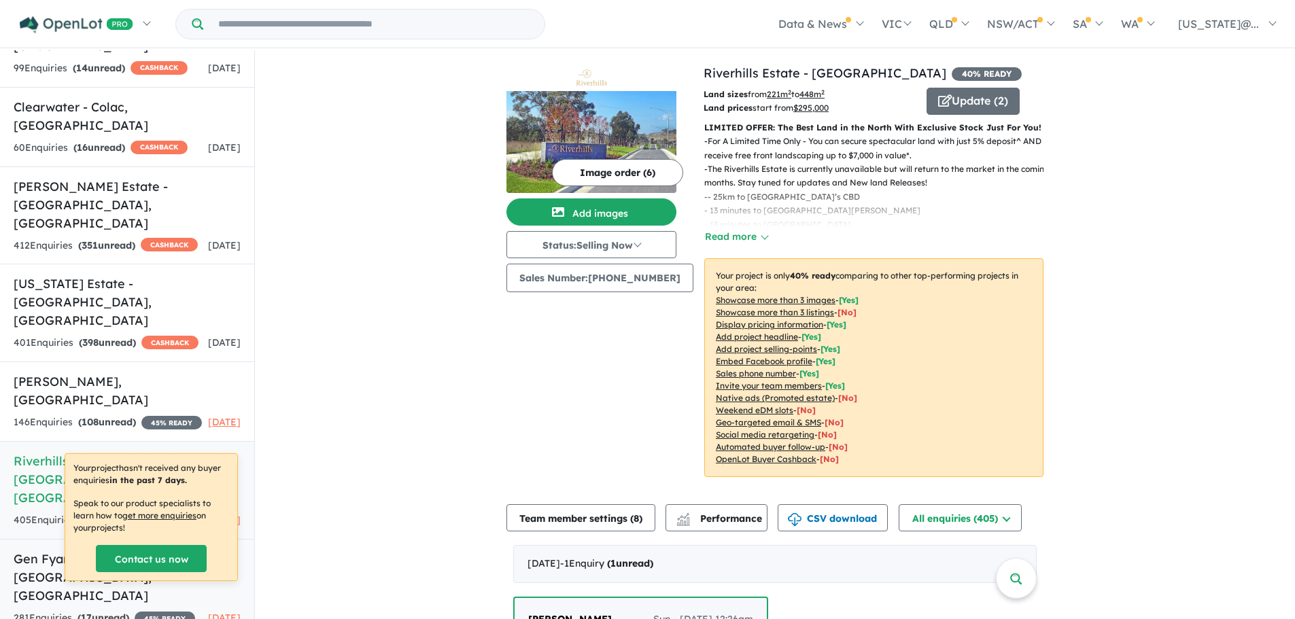
click at [133, 539] on link "Gen Fyansford Estate - [GEOGRAPHIC_DATA] , [GEOGRAPHIC_DATA] 281 Enquir ies ( 1…" at bounding box center [127, 588] width 254 height 99
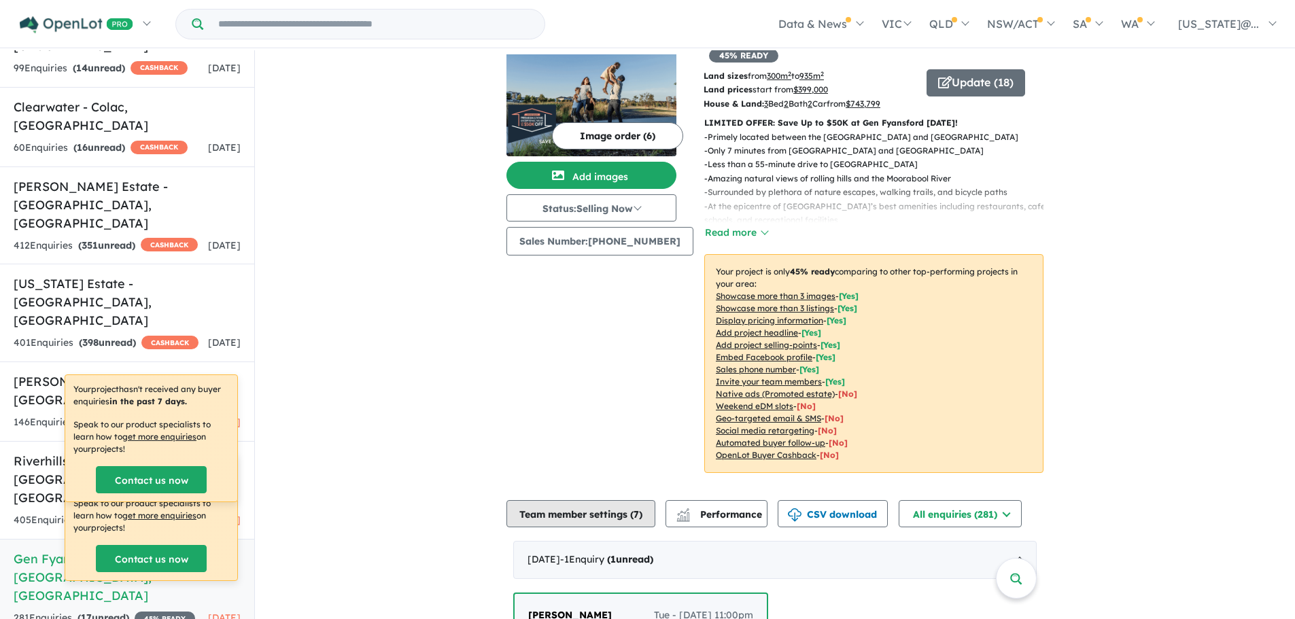
scroll to position [68, 0]
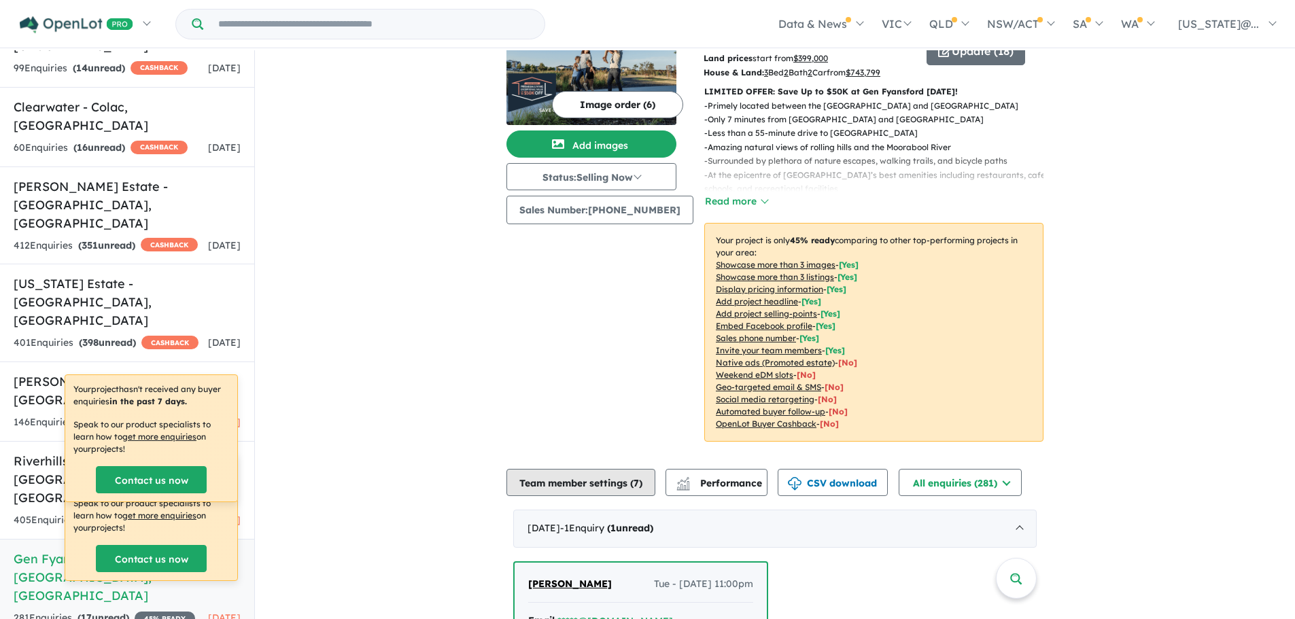
click at [587, 469] on button "Team member settings ( 7 )" at bounding box center [581, 482] width 149 height 27
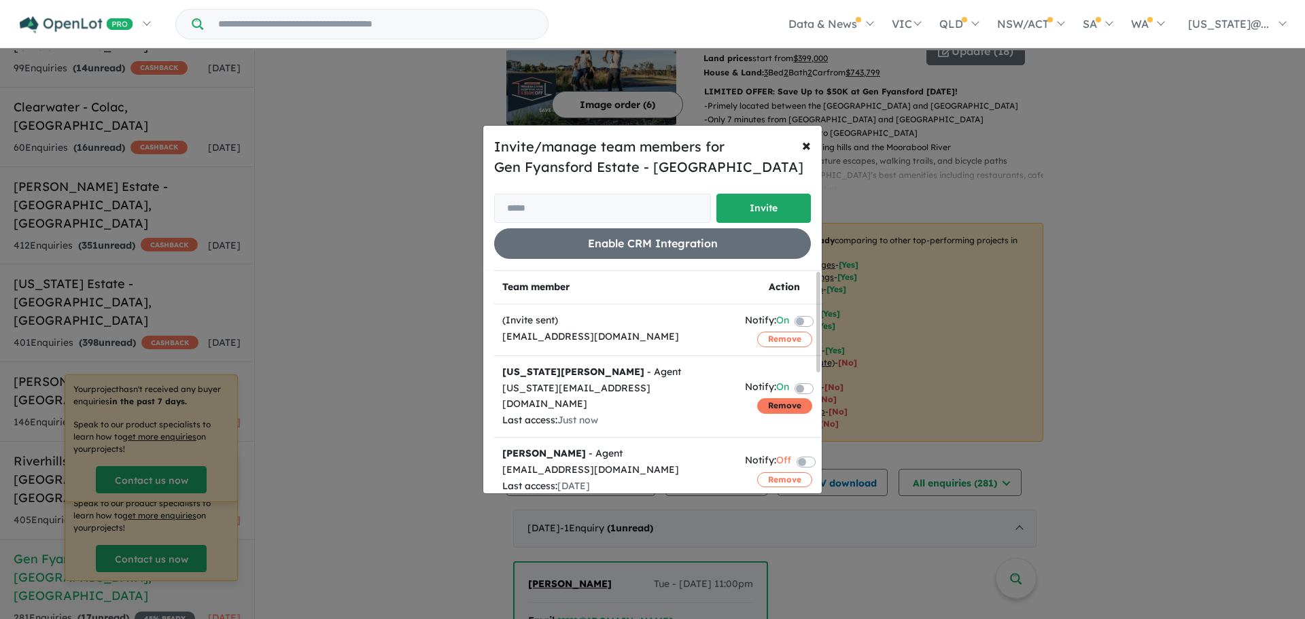
click at [758, 398] on button "Remove" at bounding box center [784, 405] width 55 height 15
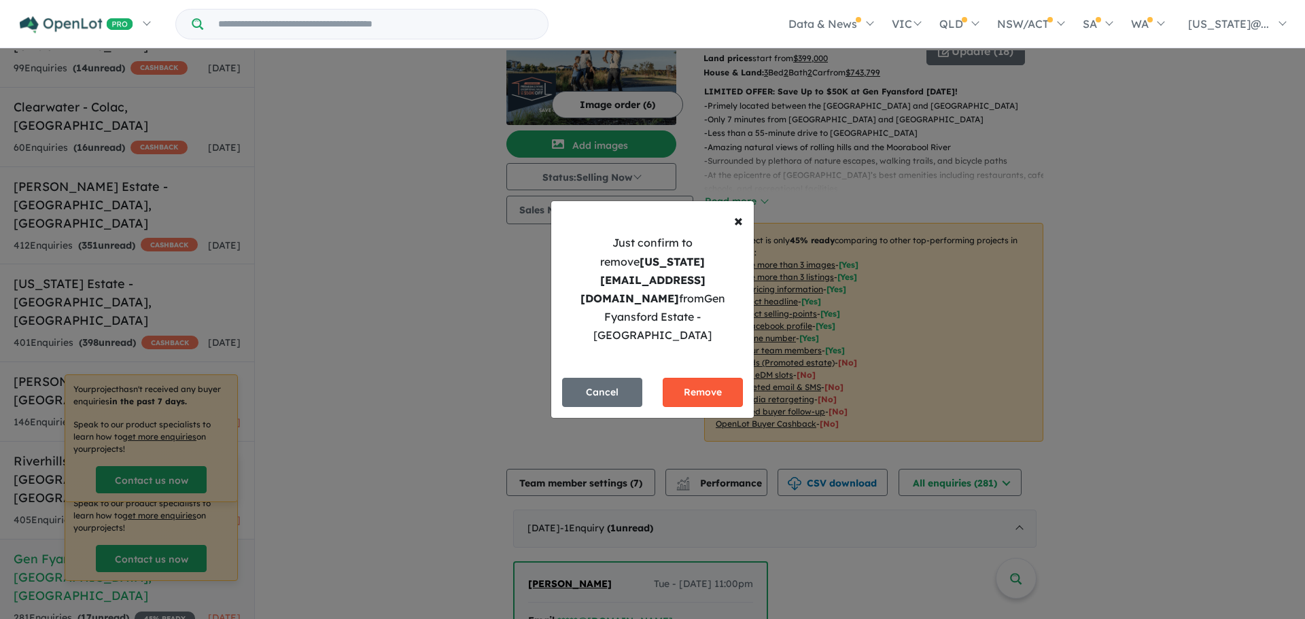
click at [717, 378] on button "Remove" at bounding box center [703, 392] width 80 height 29
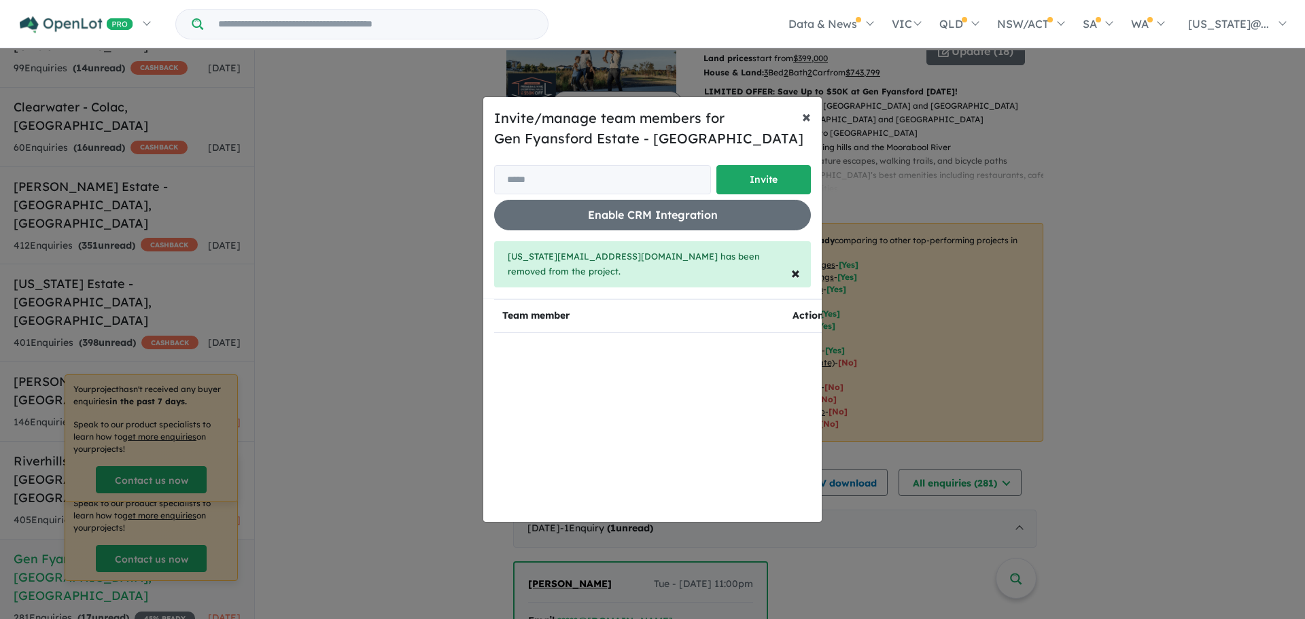
click at [796, 126] on button "× Close" at bounding box center [806, 116] width 31 height 38
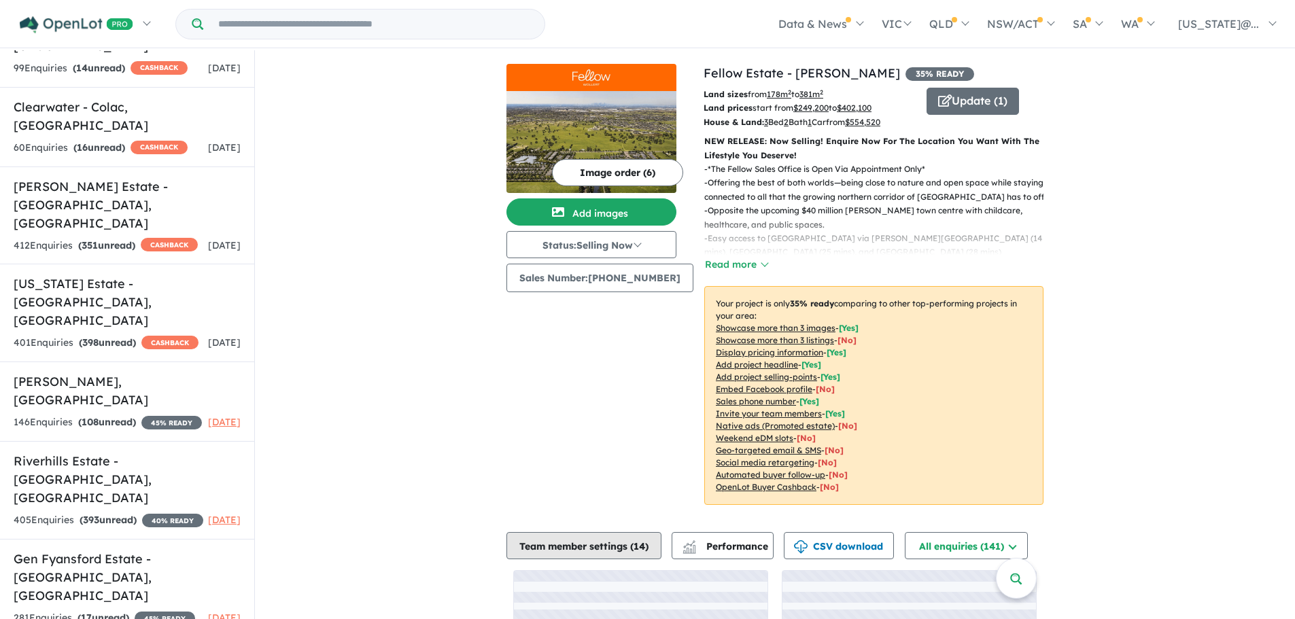
click at [621, 545] on button "Team member settings ( 14 )" at bounding box center [584, 545] width 155 height 27
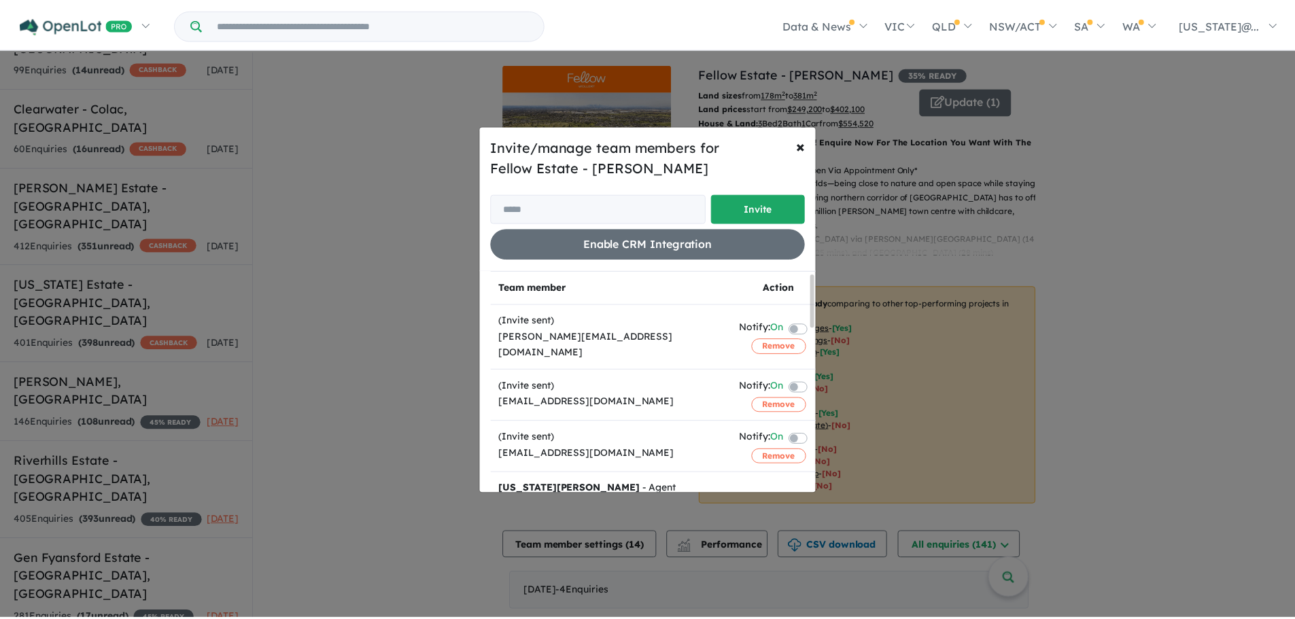
scroll to position [68, 0]
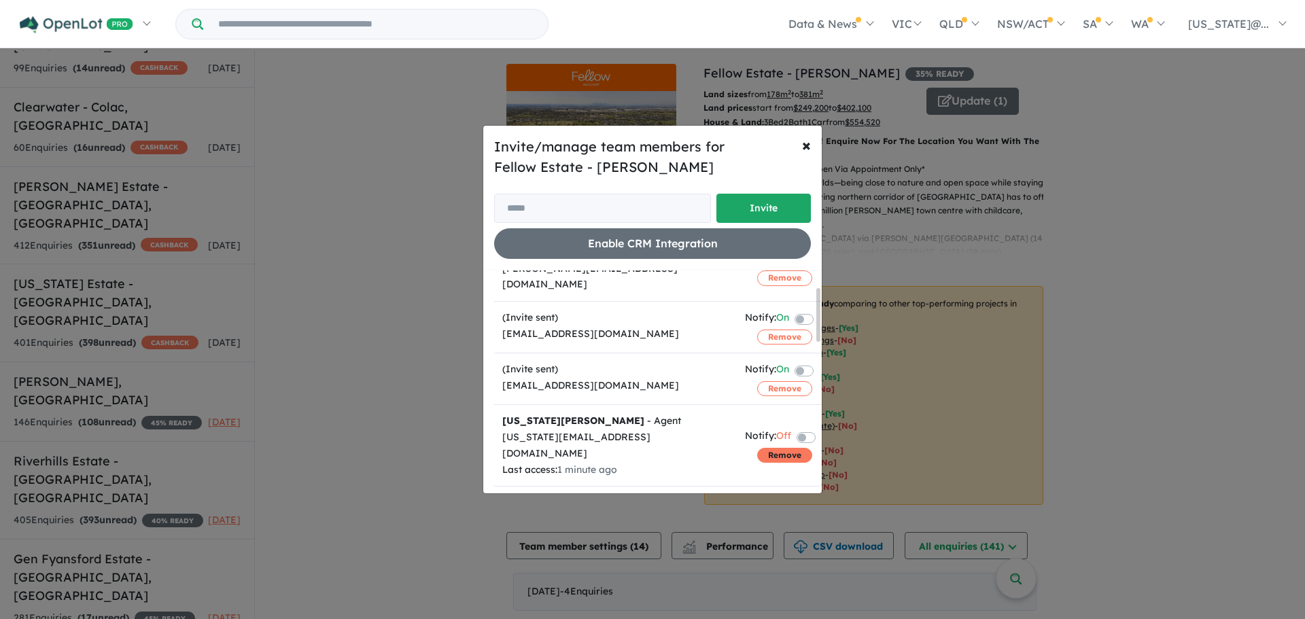
click at [757, 448] on button "Remove" at bounding box center [784, 455] width 55 height 15
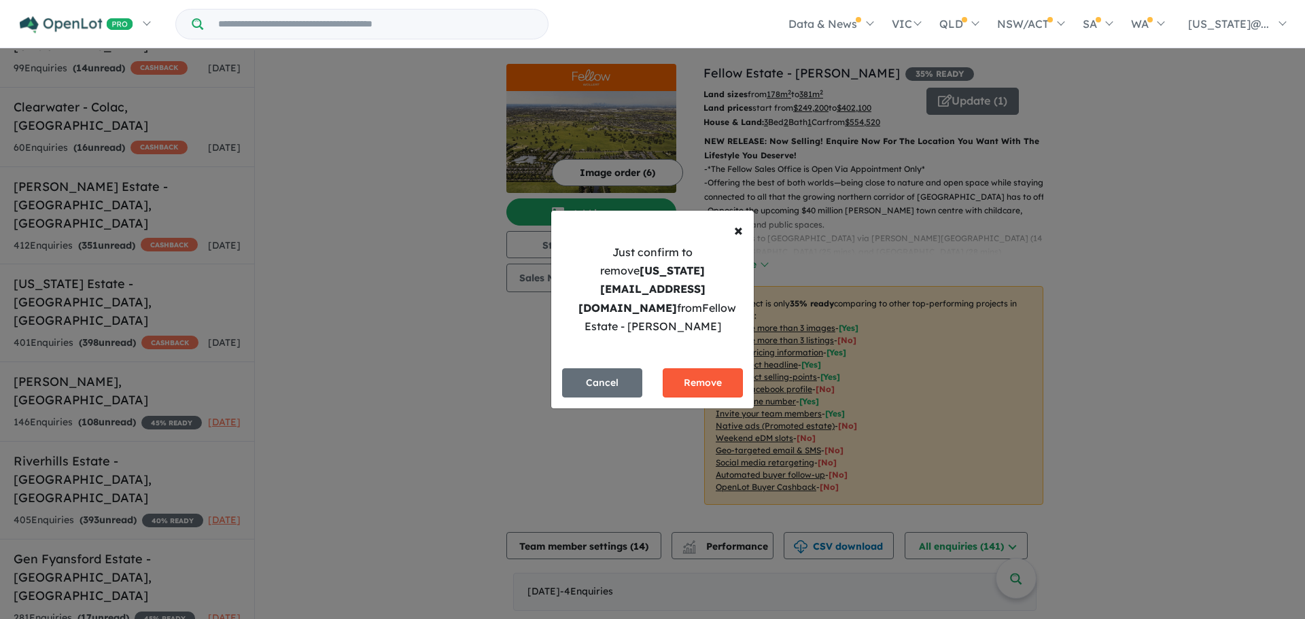
click at [688, 369] on button "Remove" at bounding box center [703, 383] width 80 height 29
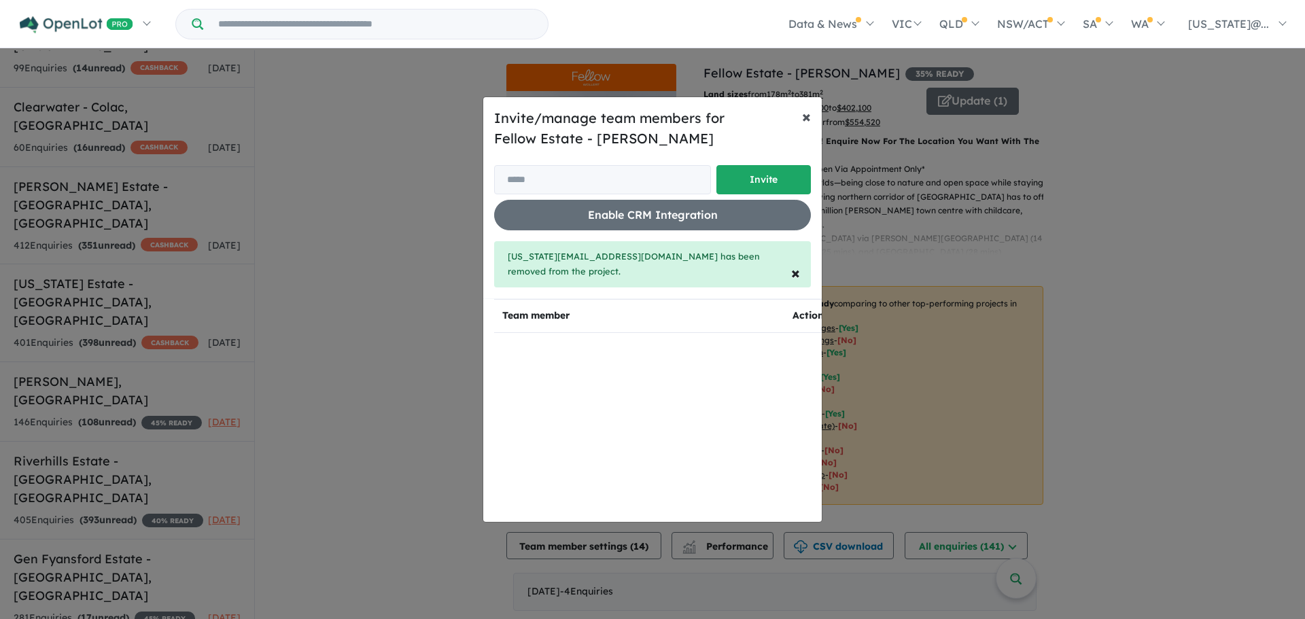
click at [804, 126] on span "×" at bounding box center [806, 116] width 9 height 20
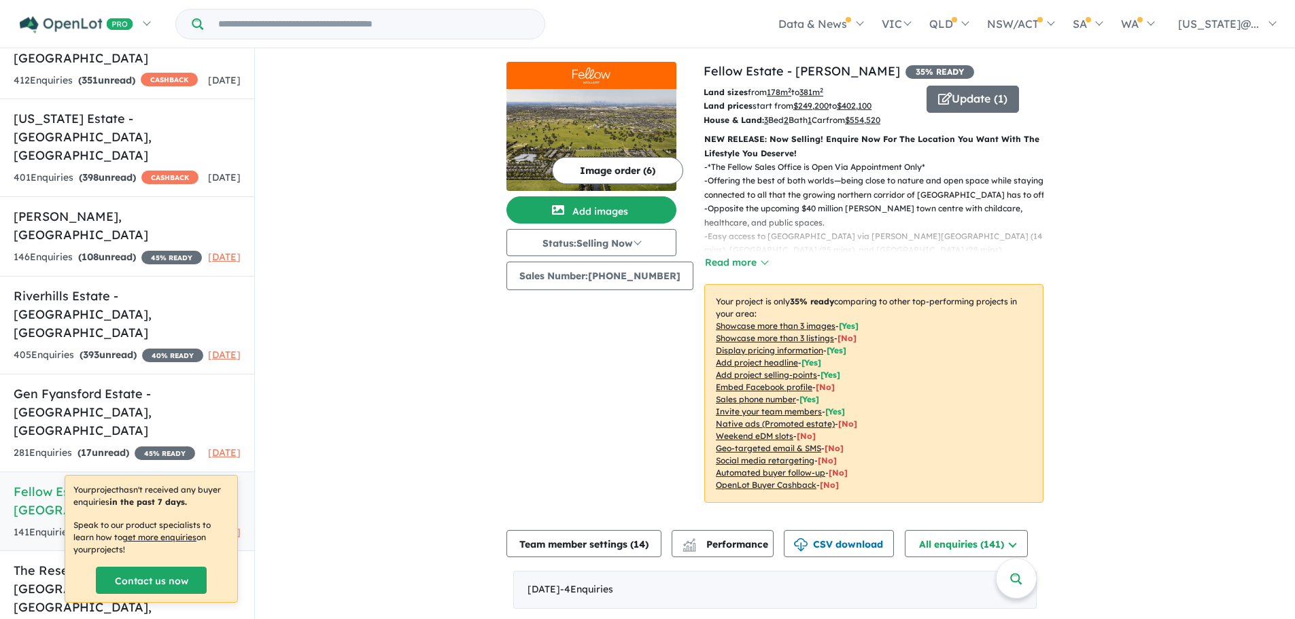
scroll to position [0, 0]
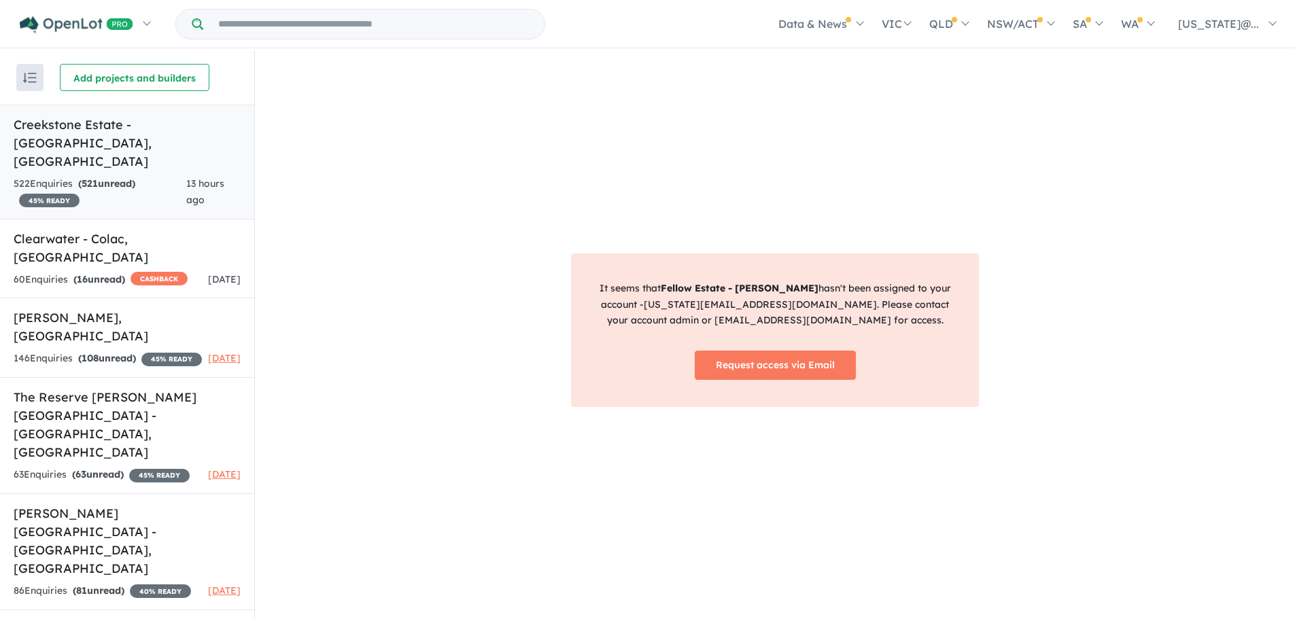
click at [101, 177] on strong "( 521 unread)" at bounding box center [106, 183] width 57 height 12
